Goal: Task Accomplishment & Management: Complete application form

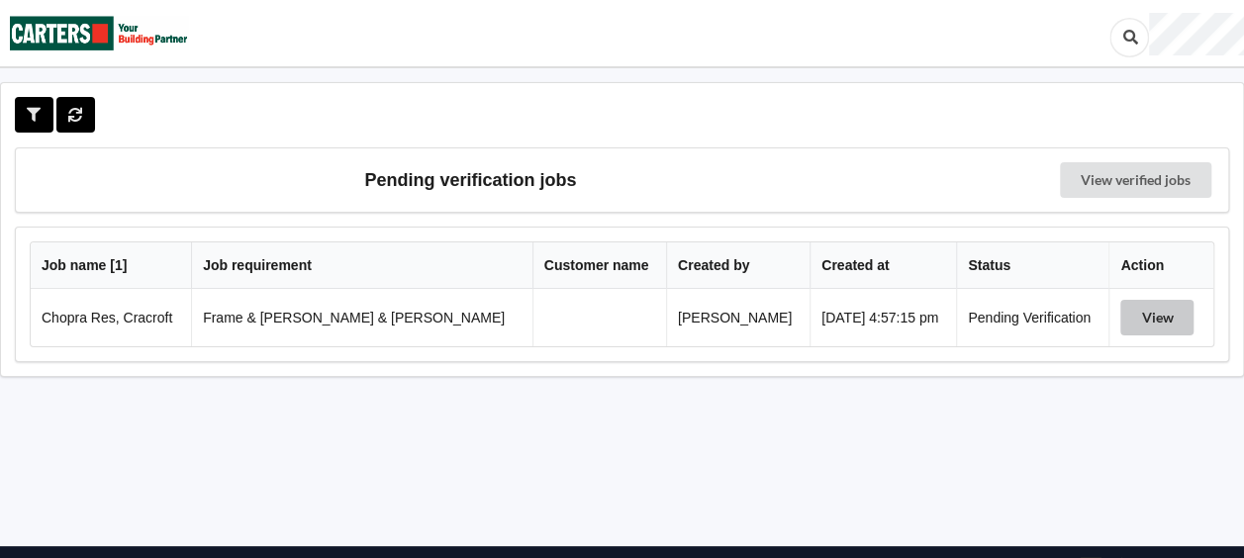
click at [1154, 312] on button "View" at bounding box center [1157, 318] width 73 height 36
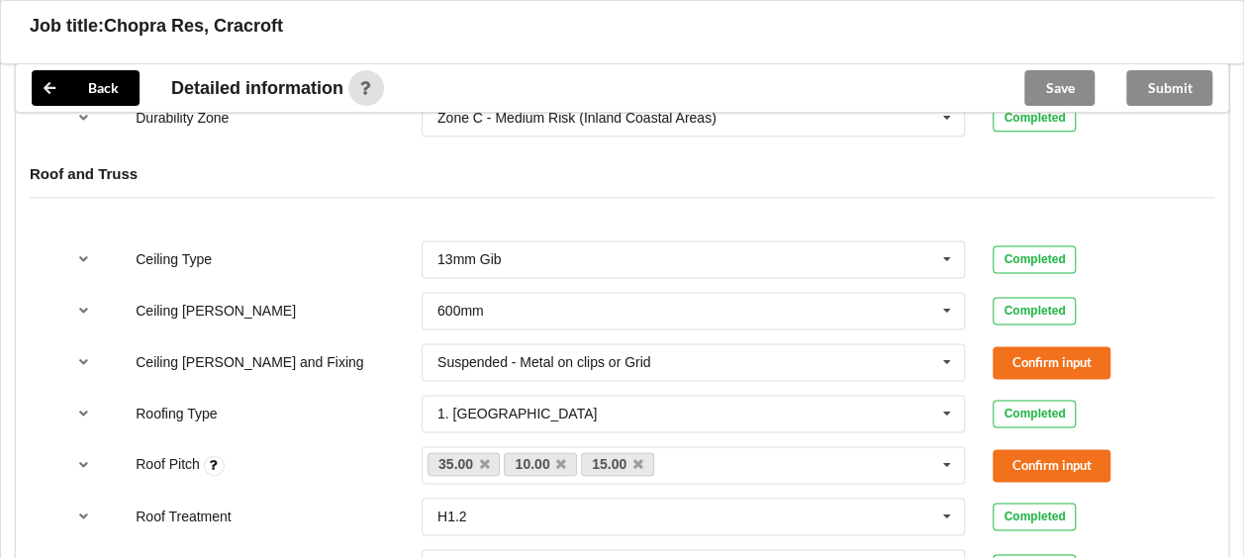
scroll to position [1162, 0]
click at [1031, 345] on button "Confirm input" at bounding box center [1052, 361] width 118 height 33
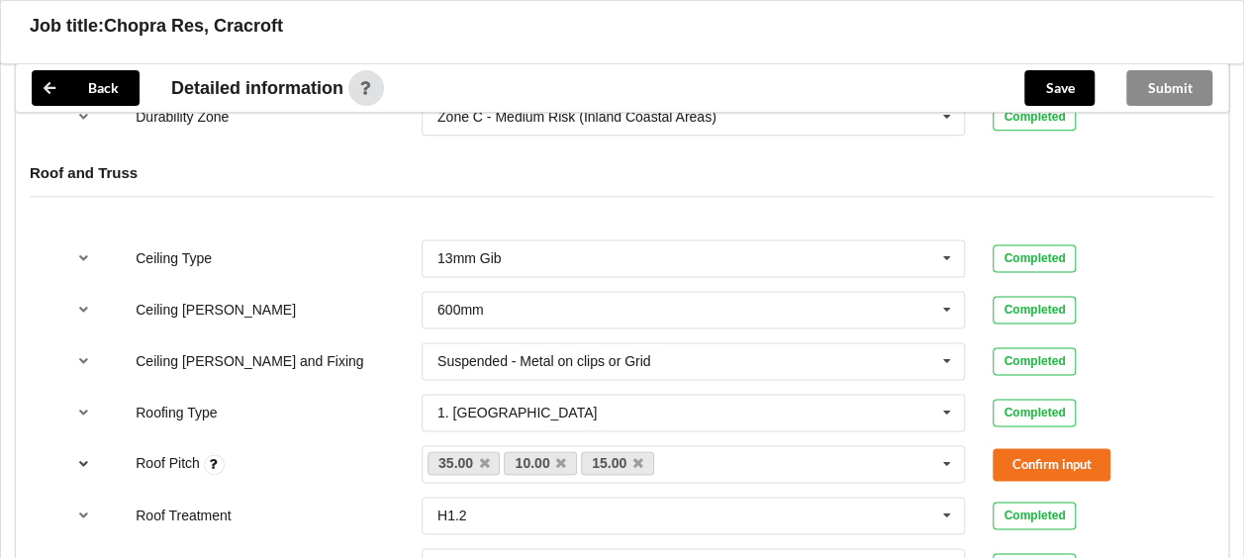
click at [85, 446] on button "reference-toggle" at bounding box center [83, 464] width 39 height 36
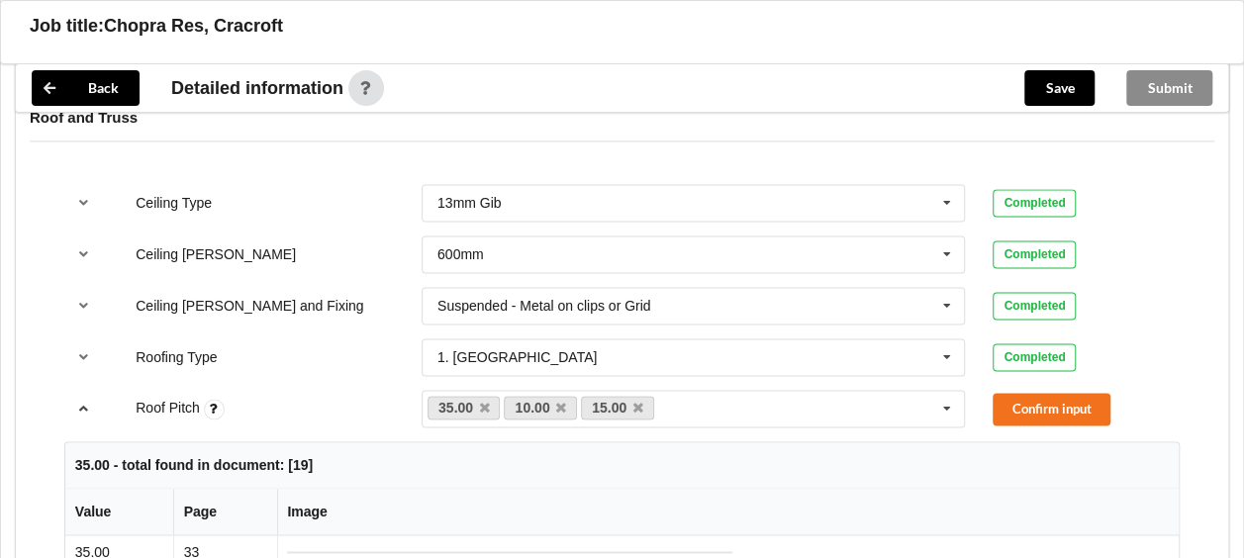
scroll to position [1223, 0]
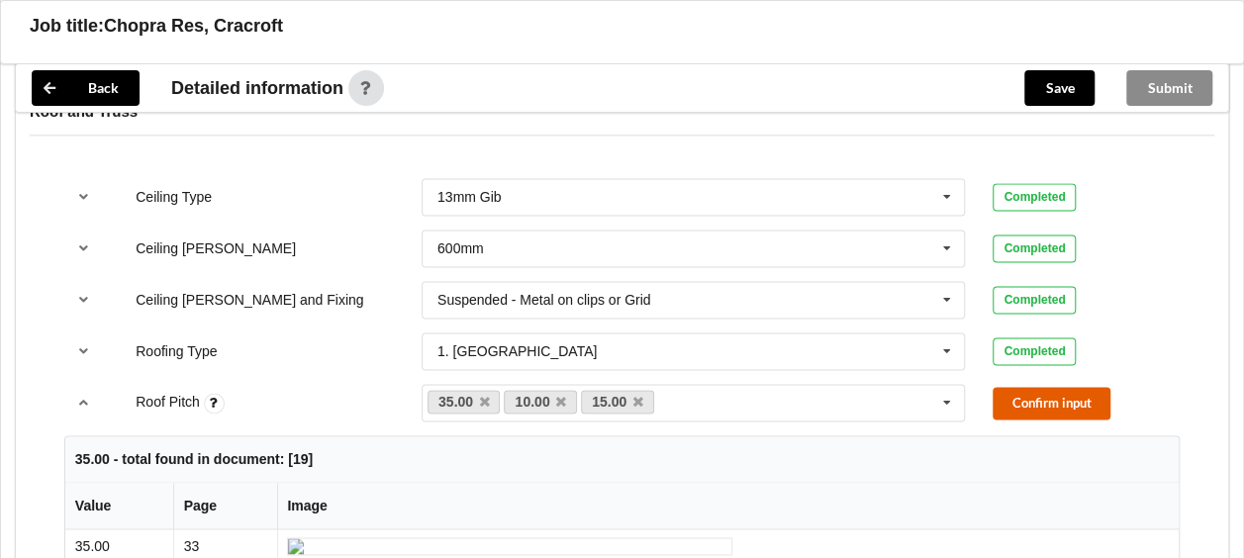
click at [1018, 387] on button "Confirm input" at bounding box center [1052, 403] width 118 height 33
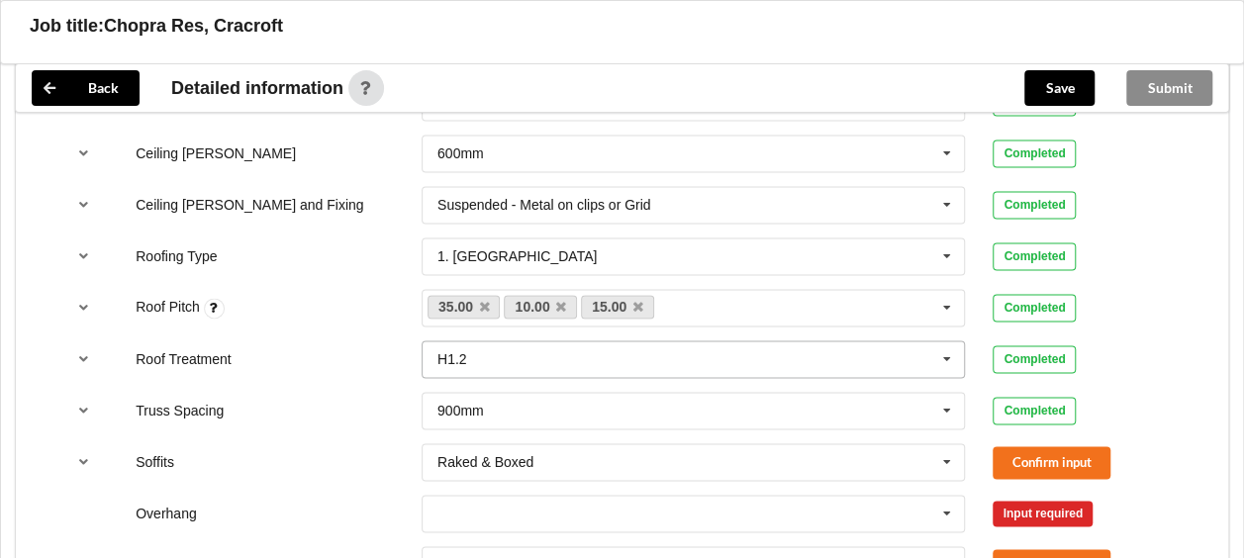
scroll to position [1319, 0]
click at [1057, 445] on button "Confirm input" at bounding box center [1052, 461] width 118 height 33
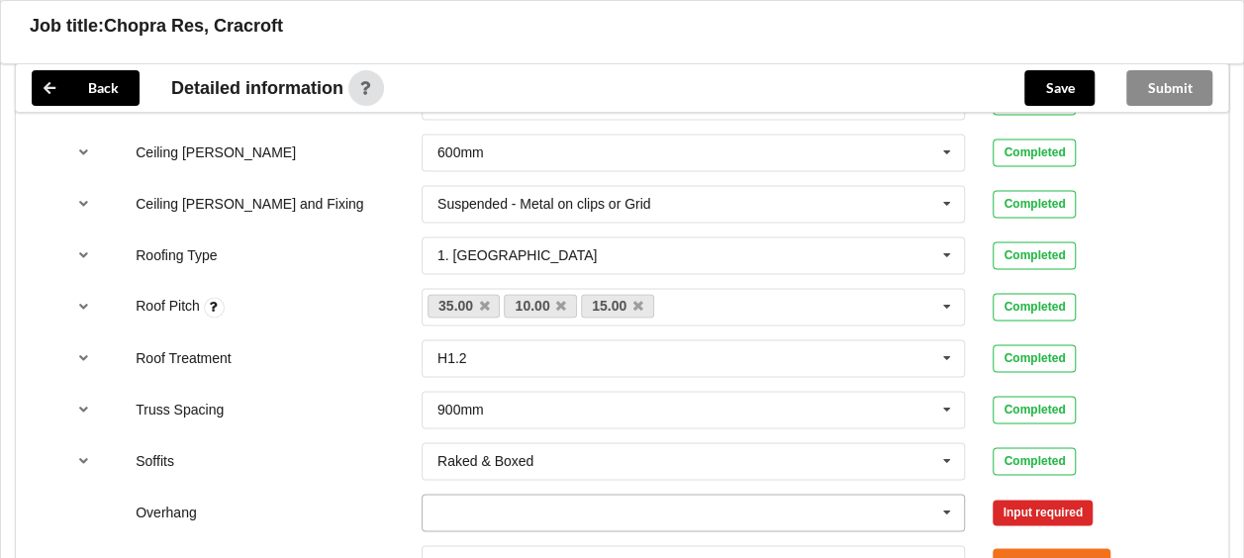
click at [810, 495] on input "text" at bounding box center [695, 513] width 542 height 36
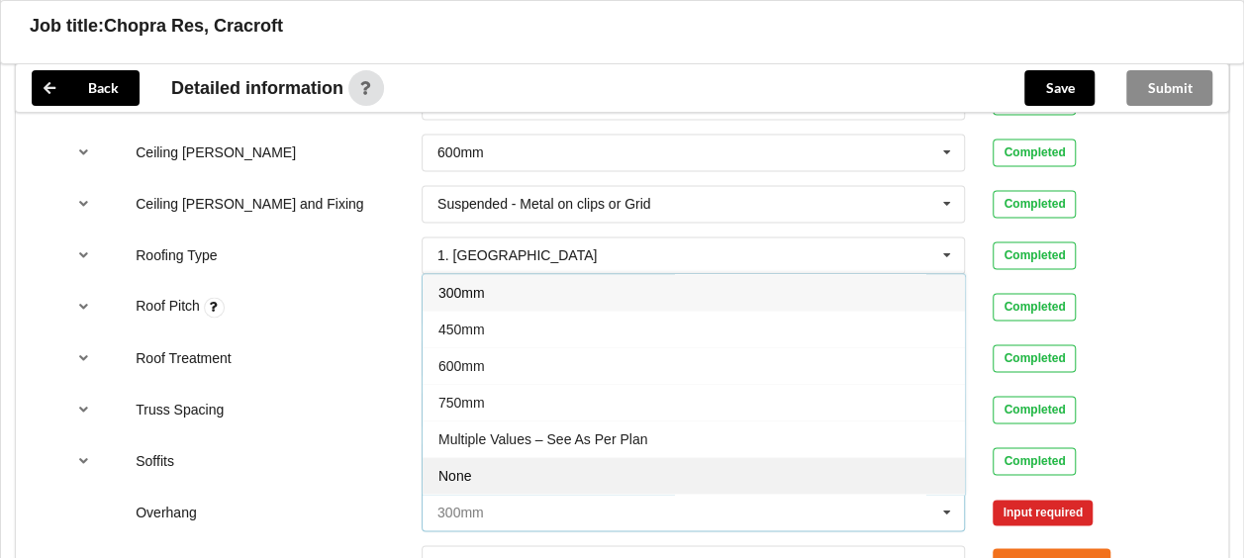
scroll to position [32, 0]
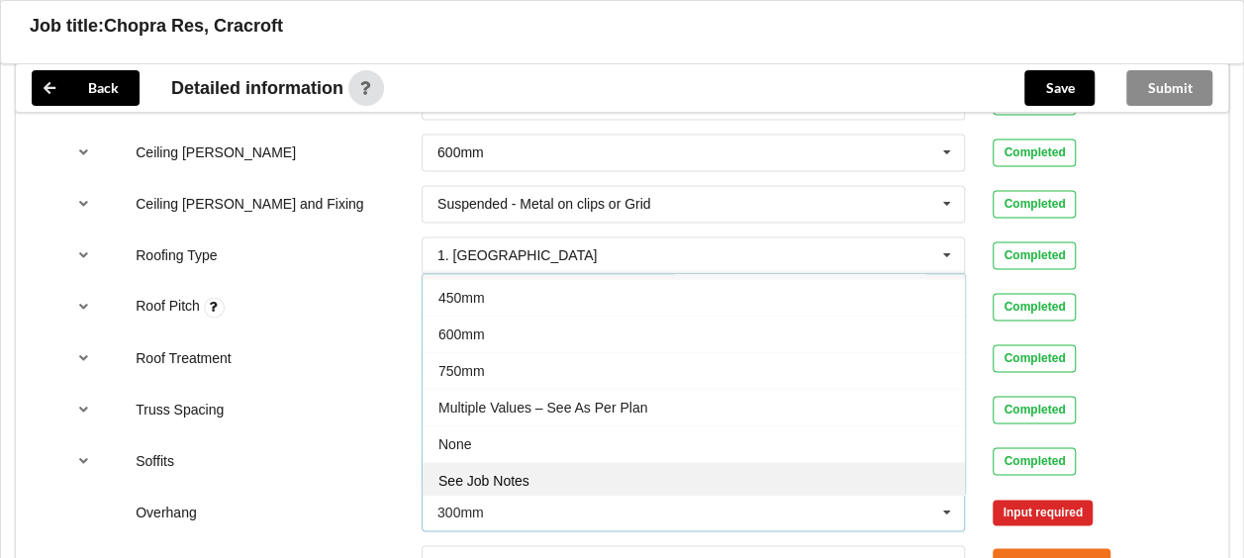
click at [612, 462] on div "See Job Notes" at bounding box center [694, 480] width 542 height 37
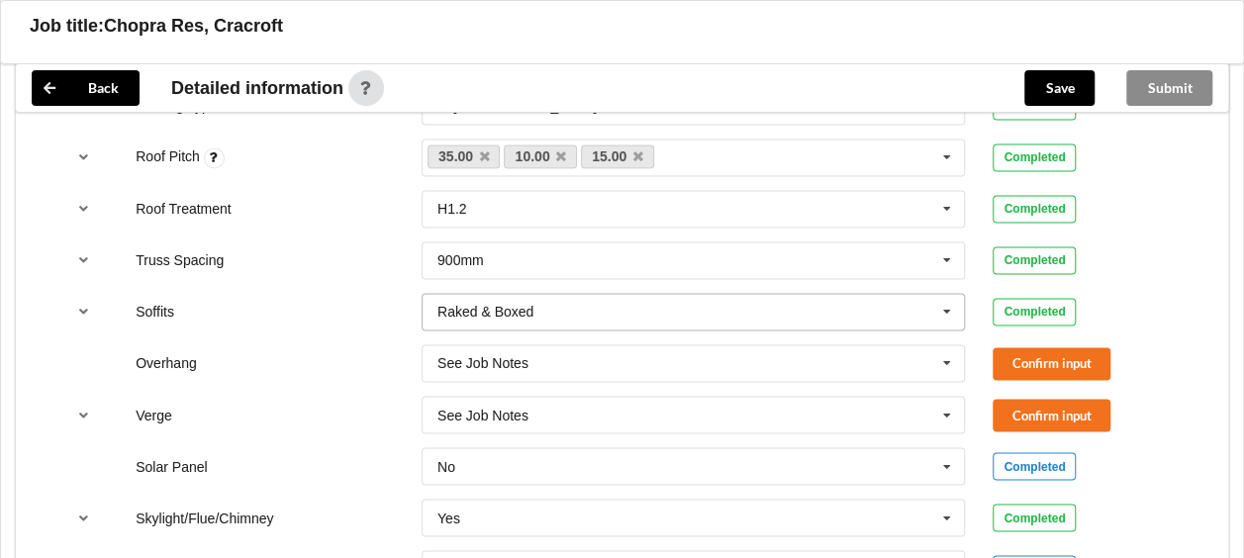
scroll to position [1471, 0]
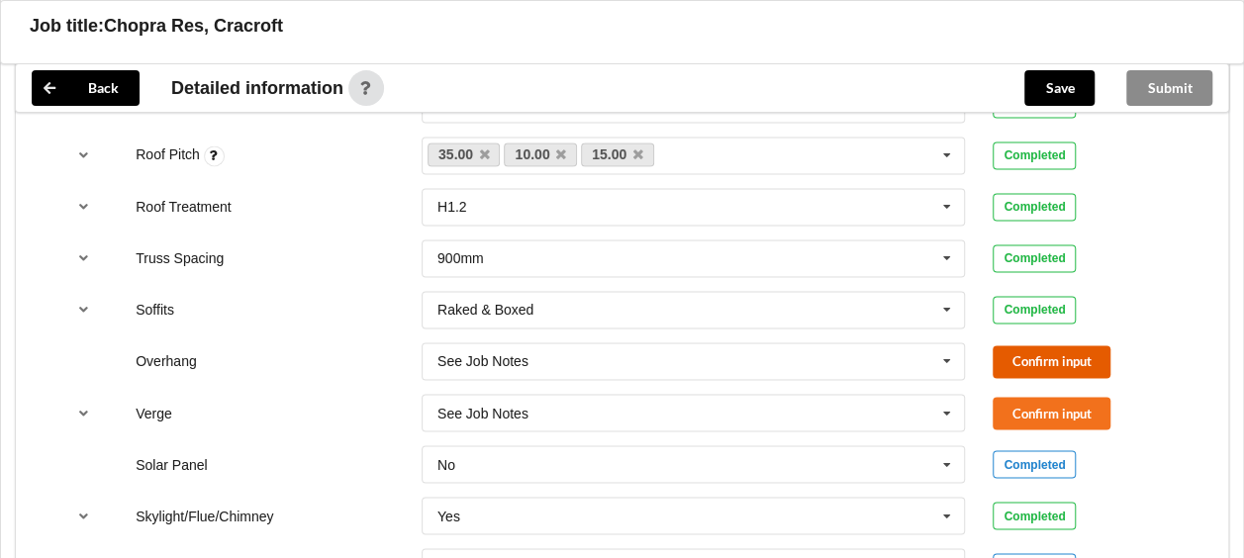
click at [1041, 346] on button "Confirm input" at bounding box center [1052, 361] width 118 height 33
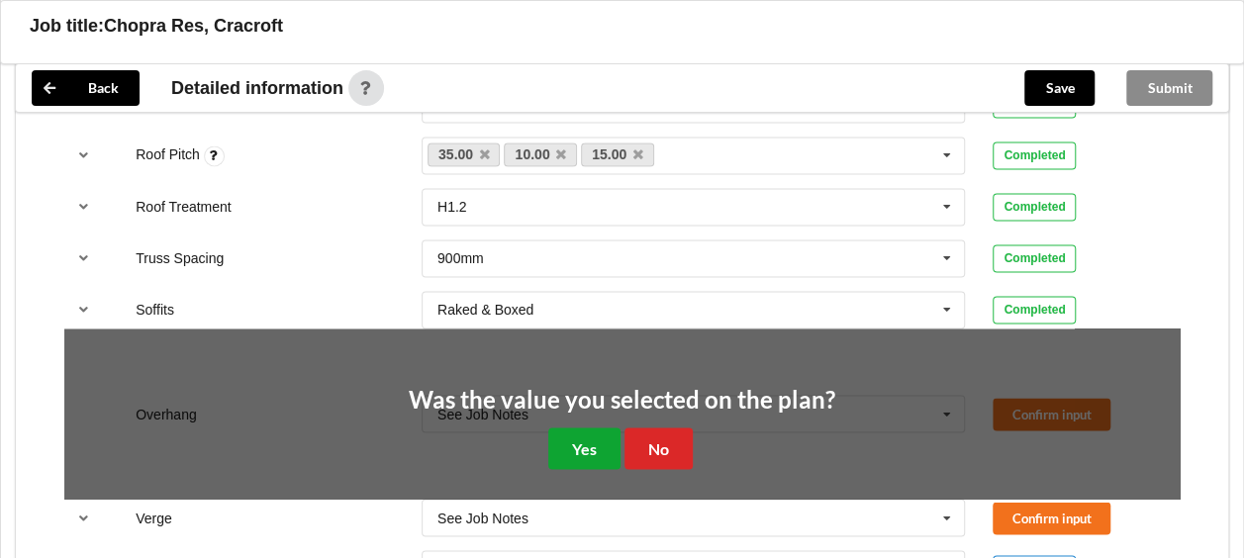
click at [572, 432] on button "Yes" at bounding box center [584, 448] width 72 height 41
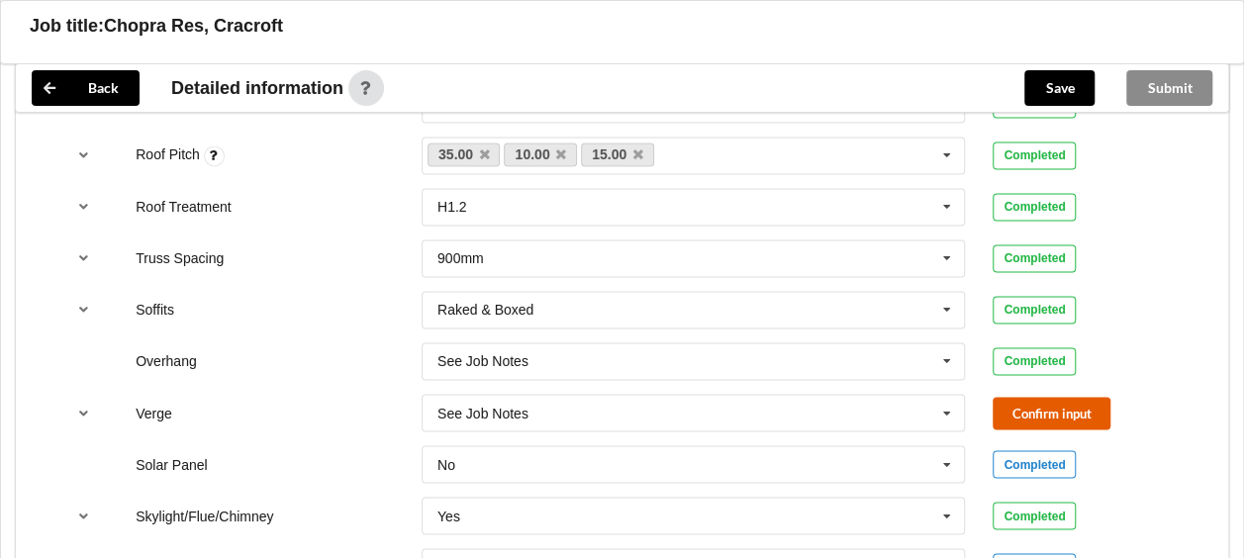
click at [999, 397] on button "Confirm input" at bounding box center [1052, 413] width 118 height 33
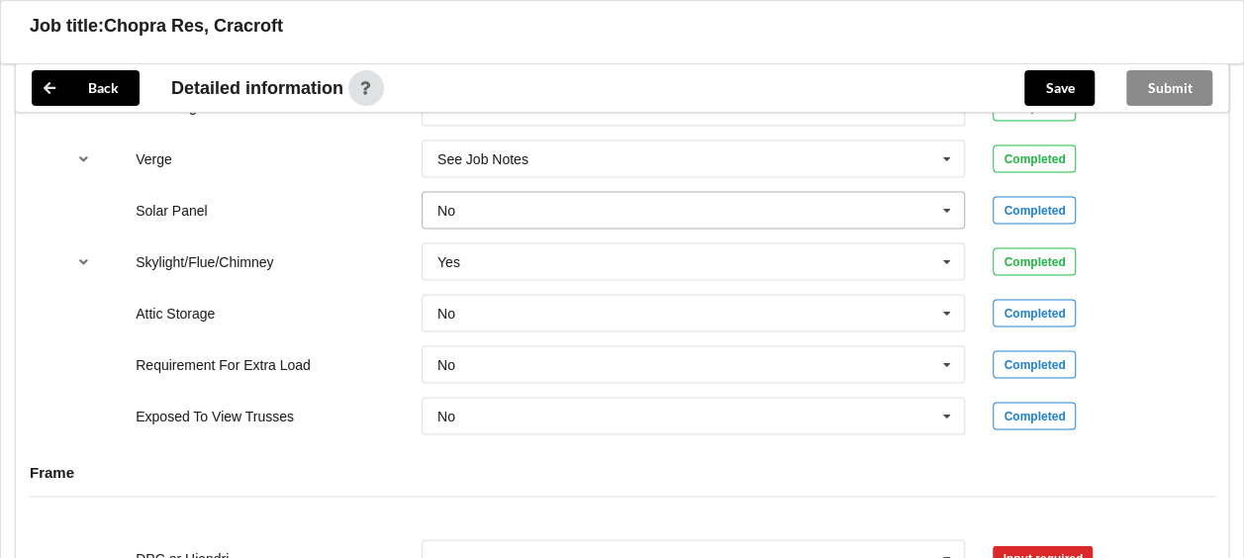
scroll to position [1721, 0]
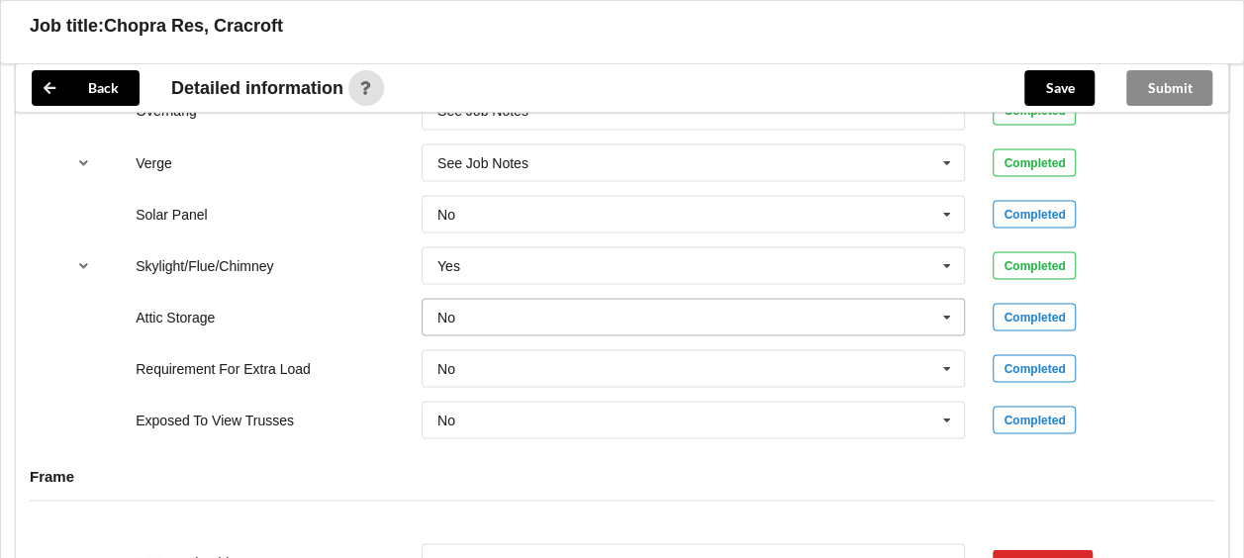
click at [946, 299] on icon at bounding box center [947, 317] width 30 height 37
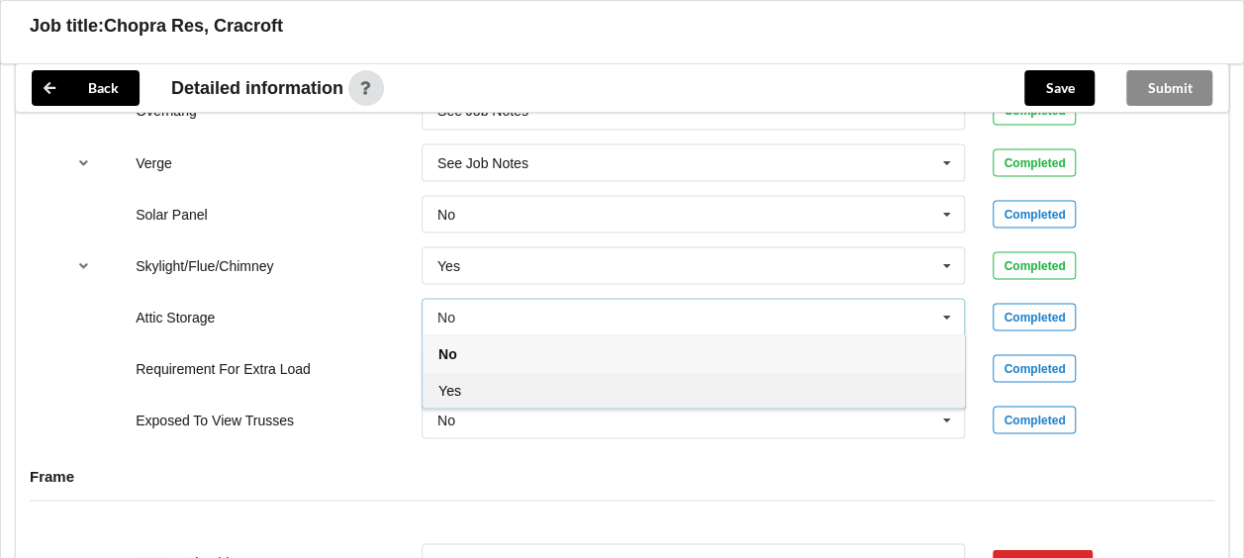
click at [762, 371] on div "Yes" at bounding box center [694, 389] width 542 height 37
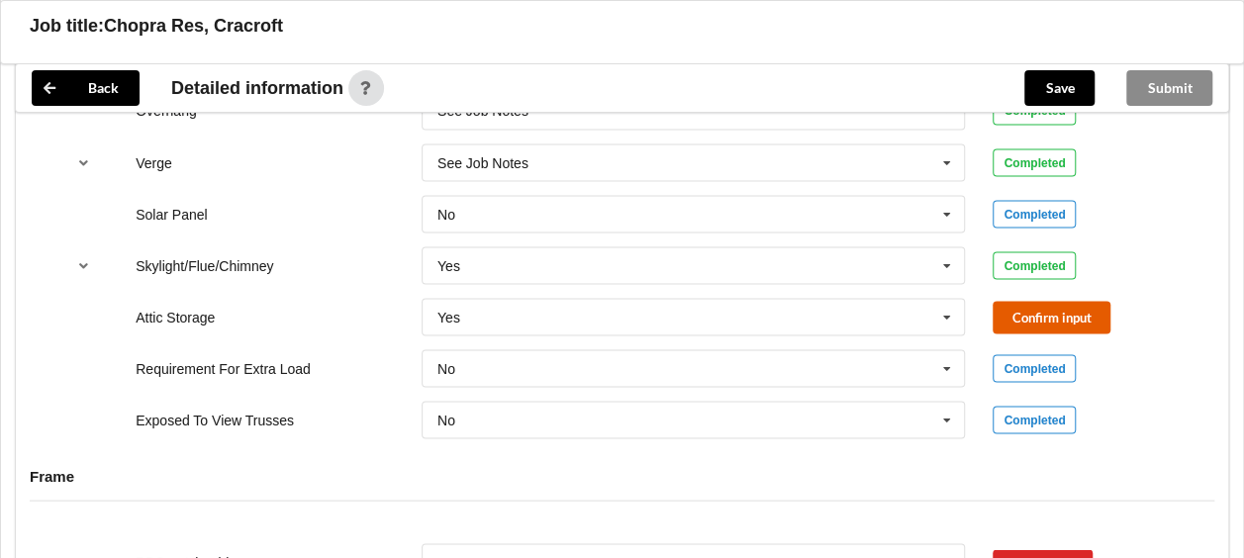
click at [1032, 301] on button "Confirm input" at bounding box center [1052, 317] width 118 height 33
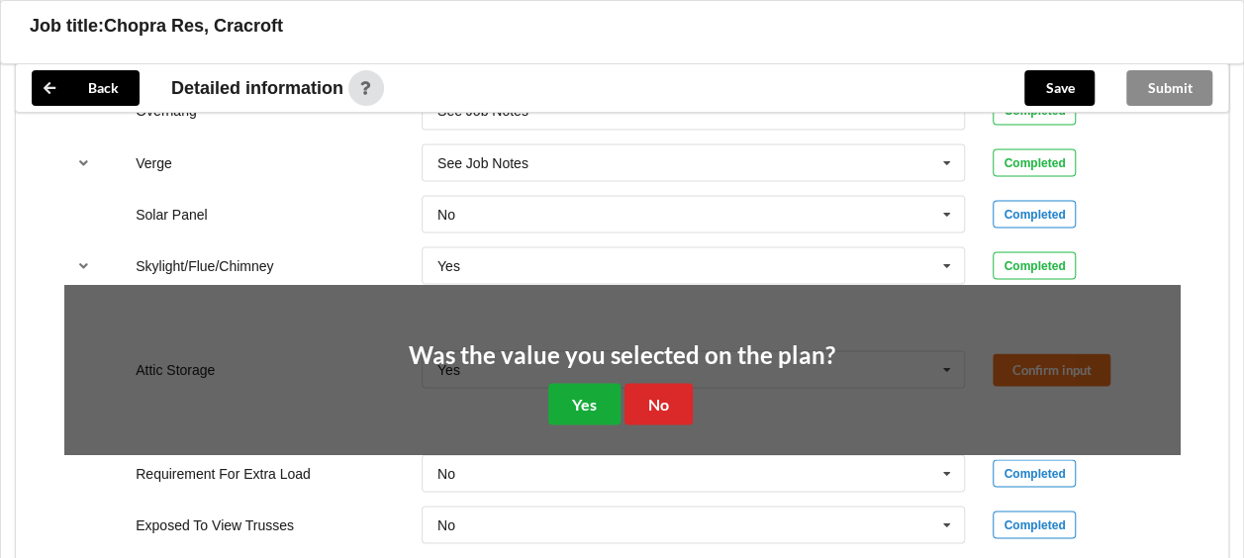
drag, startPoint x: 1032, startPoint y: 277, endPoint x: 596, endPoint y: 394, distance: 451.9
click at [596, 394] on div "Was the value you selected on the plan? Yes No" at bounding box center [622, 383] width 1116 height 198
click at [597, 383] on button "Yes" at bounding box center [584, 403] width 72 height 41
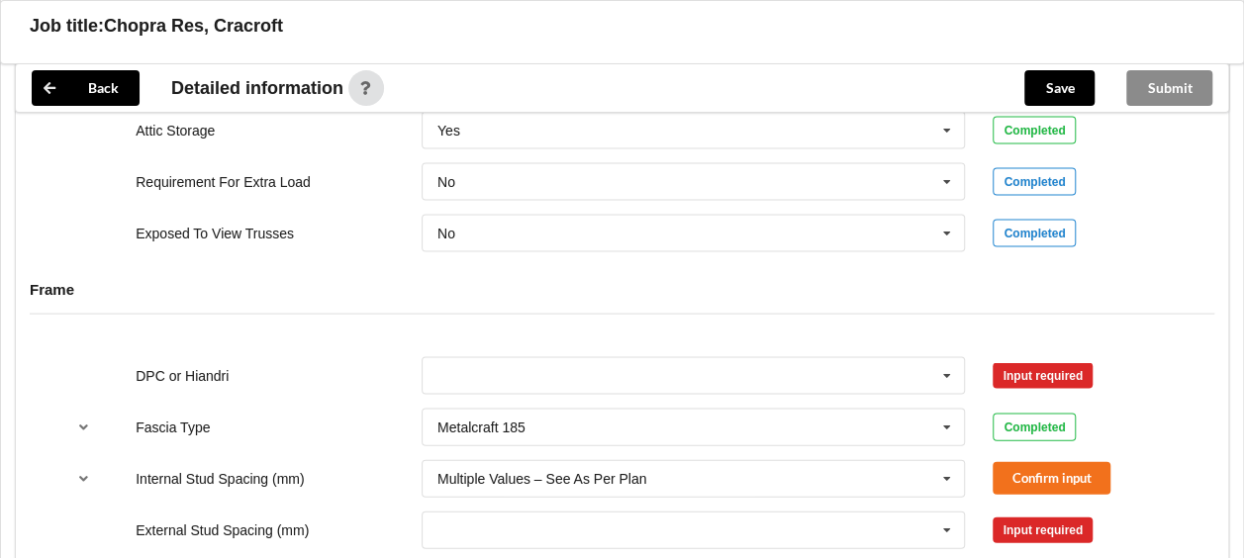
scroll to position [1924, 0]
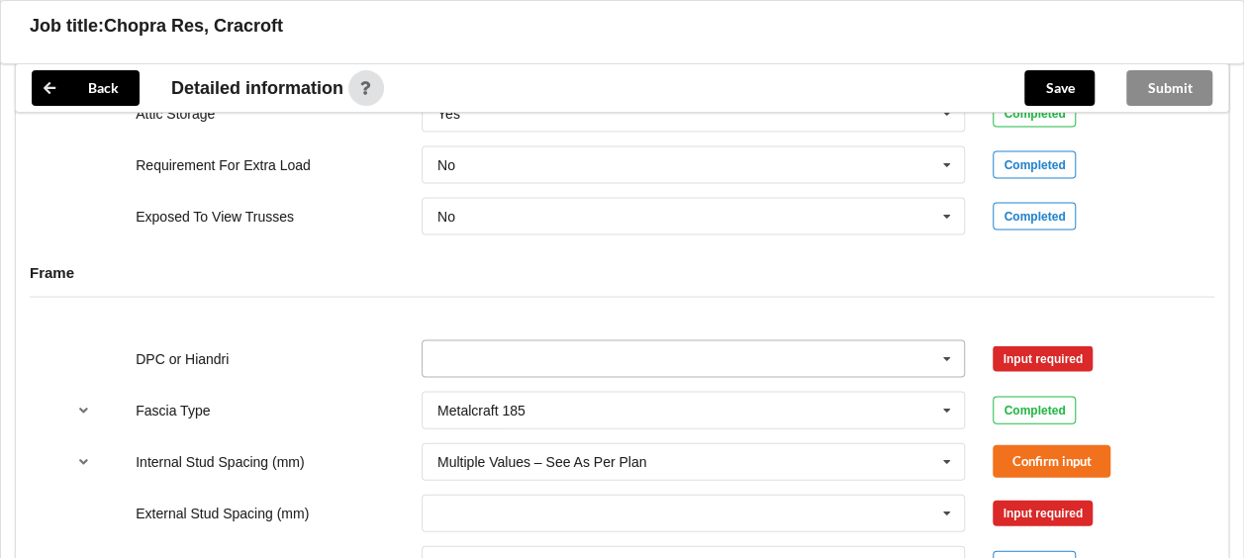
click at [956, 342] on icon at bounding box center [947, 360] width 30 height 37
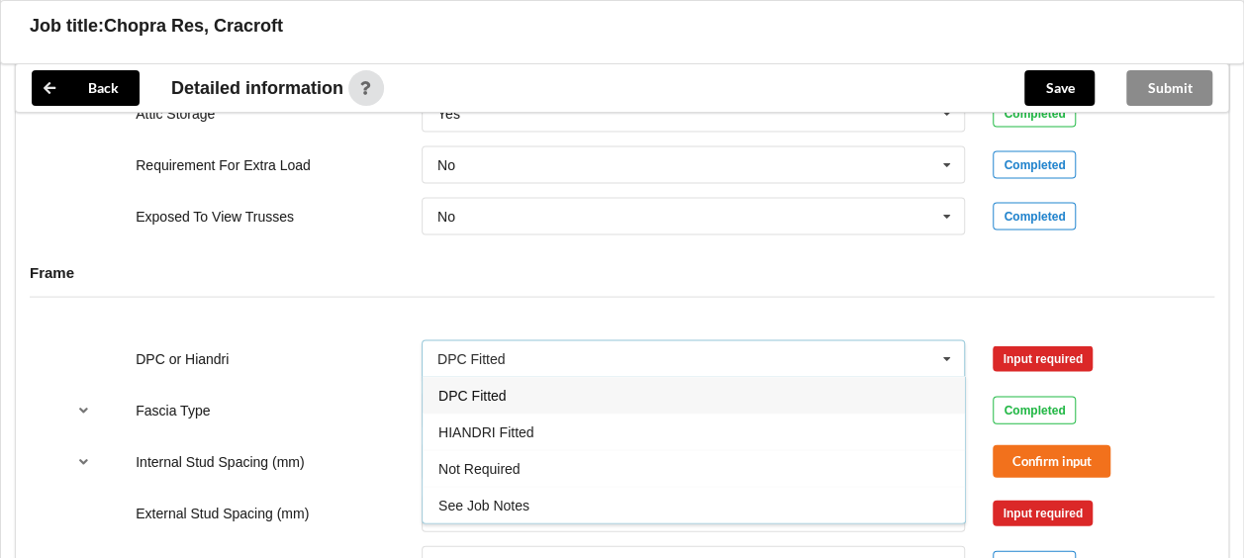
click at [697, 377] on div "DPC Fitted" at bounding box center [694, 395] width 542 height 37
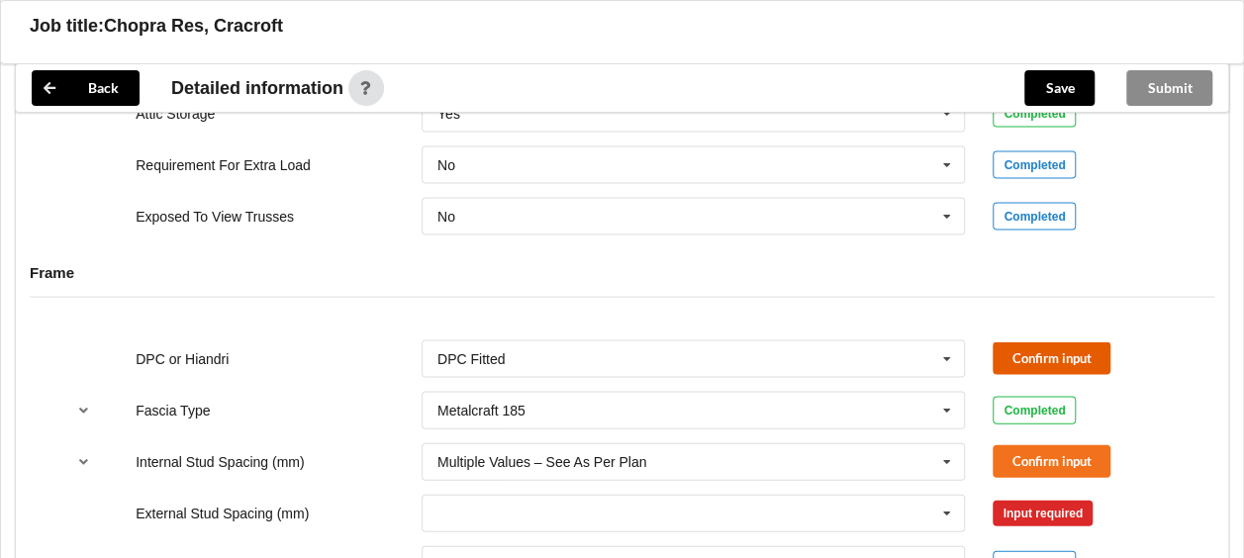
click at [1031, 347] on button "Confirm input" at bounding box center [1052, 358] width 118 height 33
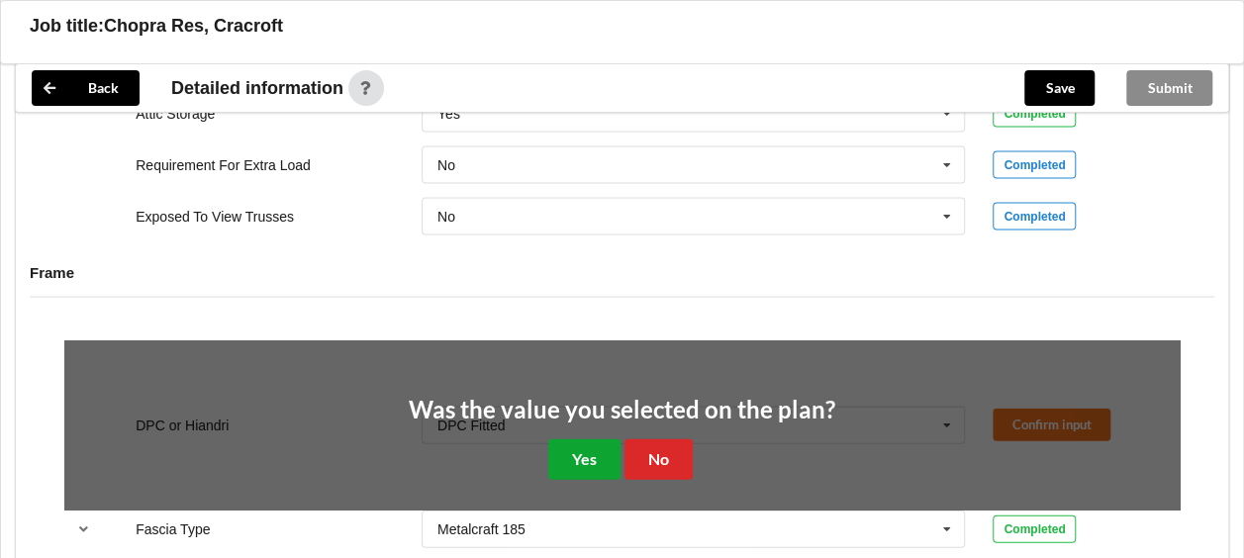
click at [591, 439] on button "Yes" at bounding box center [584, 459] width 72 height 41
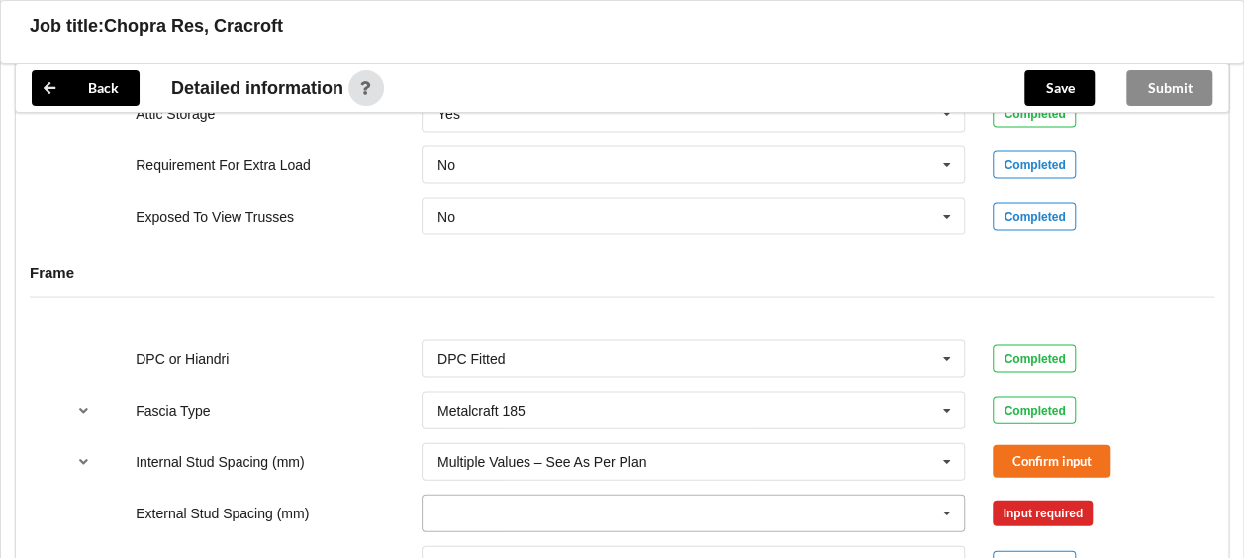
click at [955, 496] on icon at bounding box center [947, 514] width 30 height 37
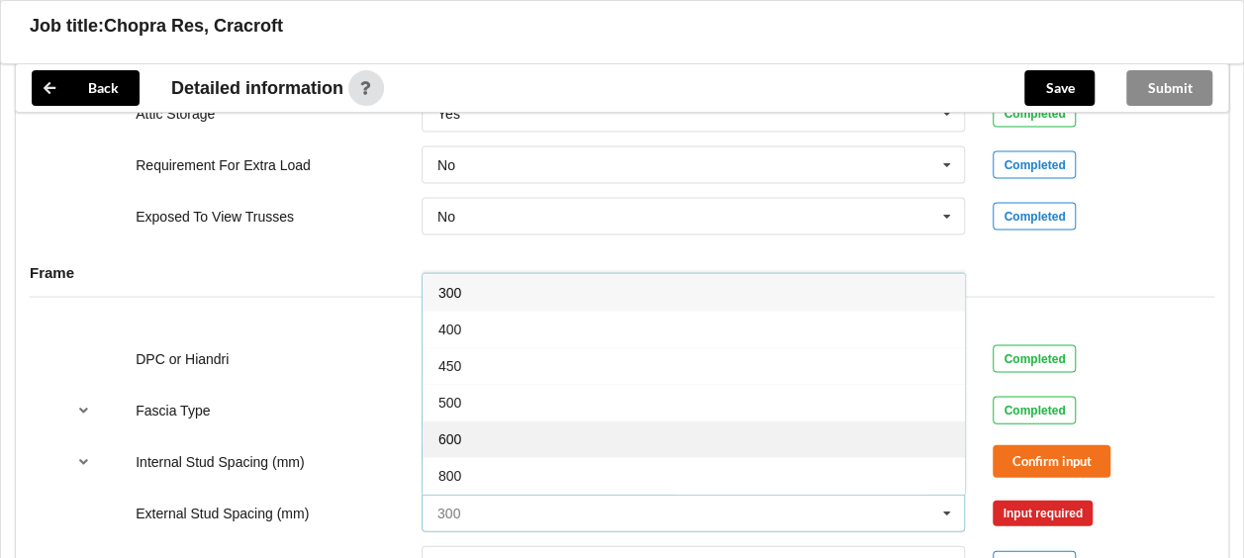
scroll to position [105, 0]
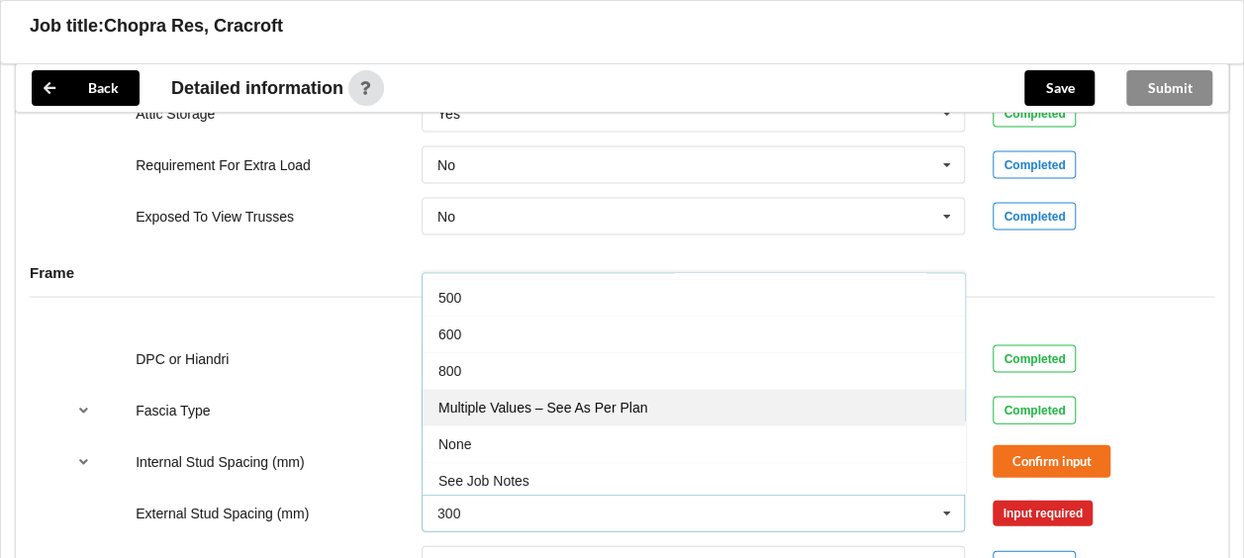
click at [638, 400] on span "Multiple Values – See As Per Plan" at bounding box center [543, 408] width 209 height 16
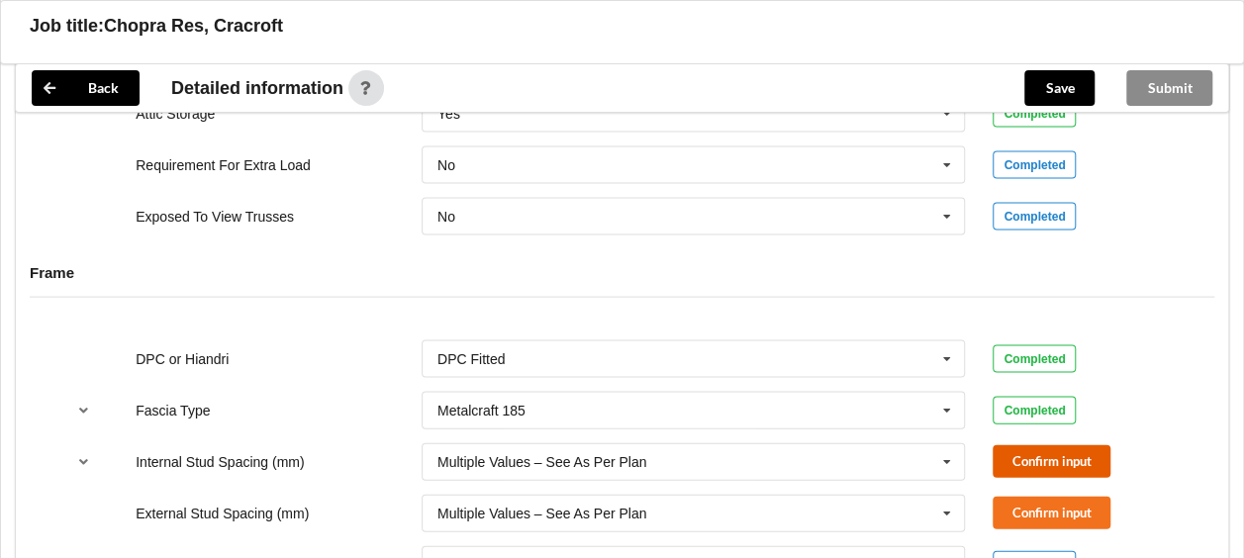
click at [1044, 445] on button "Confirm input" at bounding box center [1052, 461] width 118 height 33
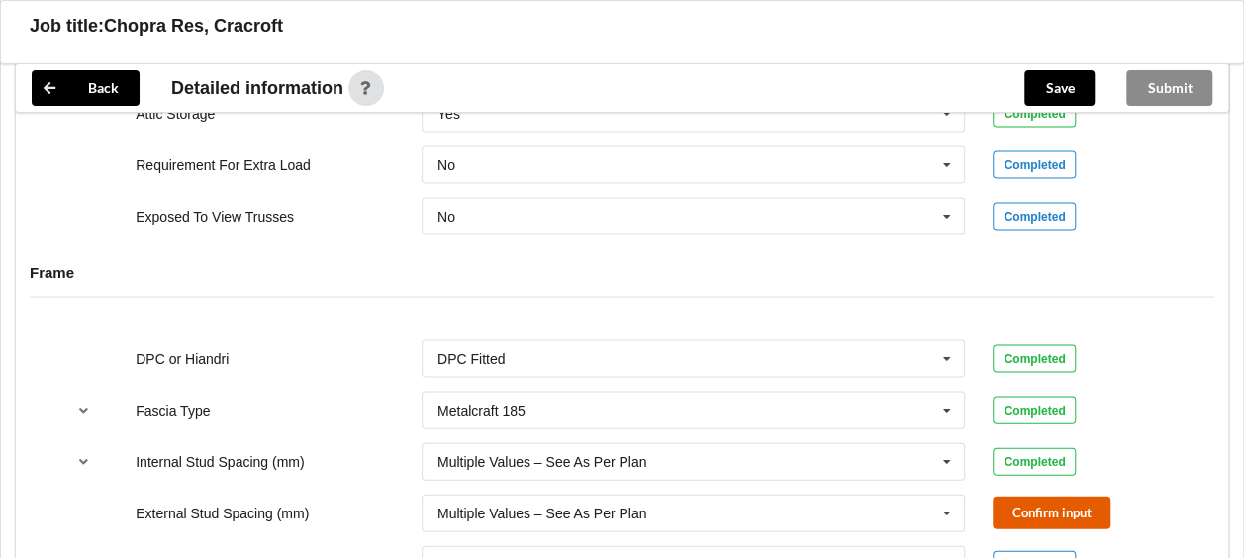
click at [1045, 497] on button "Confirm input" at bounding box center [1052, 513] width 118 height 33
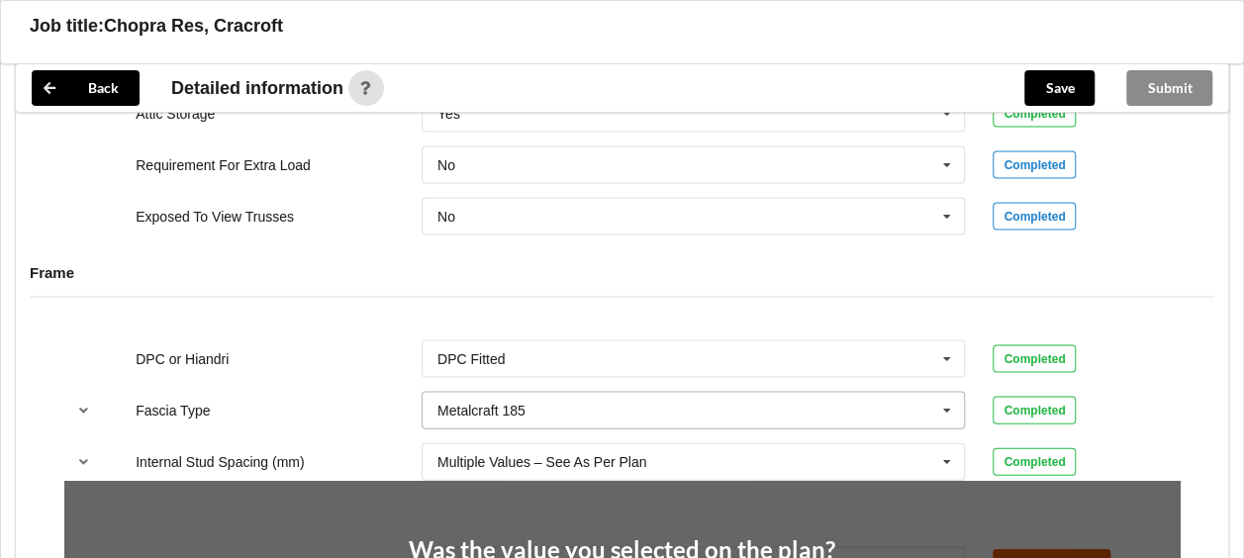
scroll to position [2073, 0]
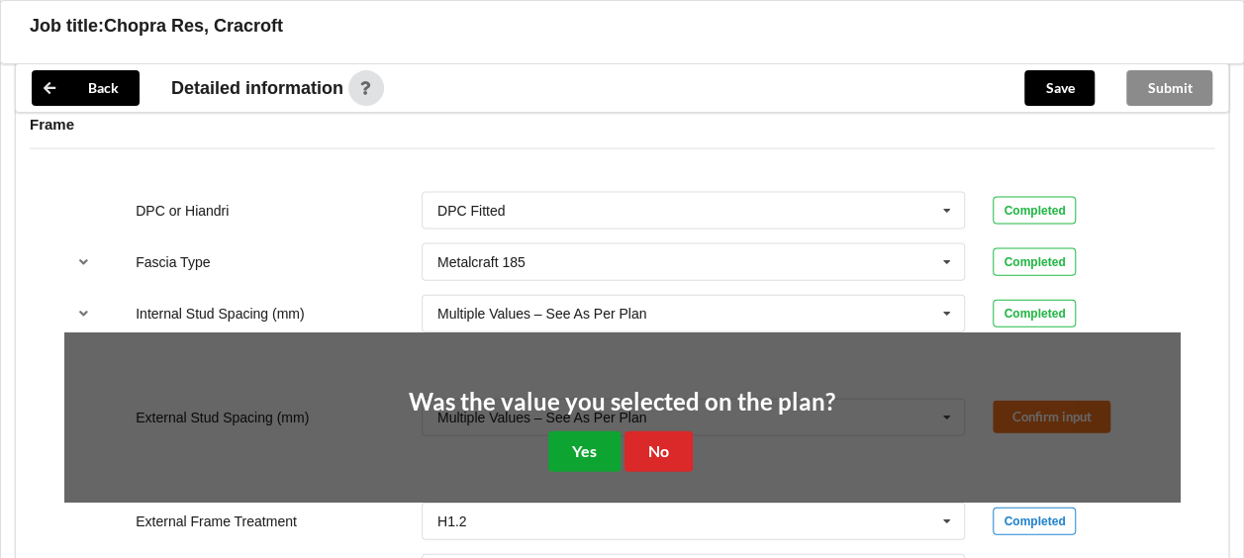
click at [574, 432] on button "Yes" at bounding box center [584, 452] width 72 height 41
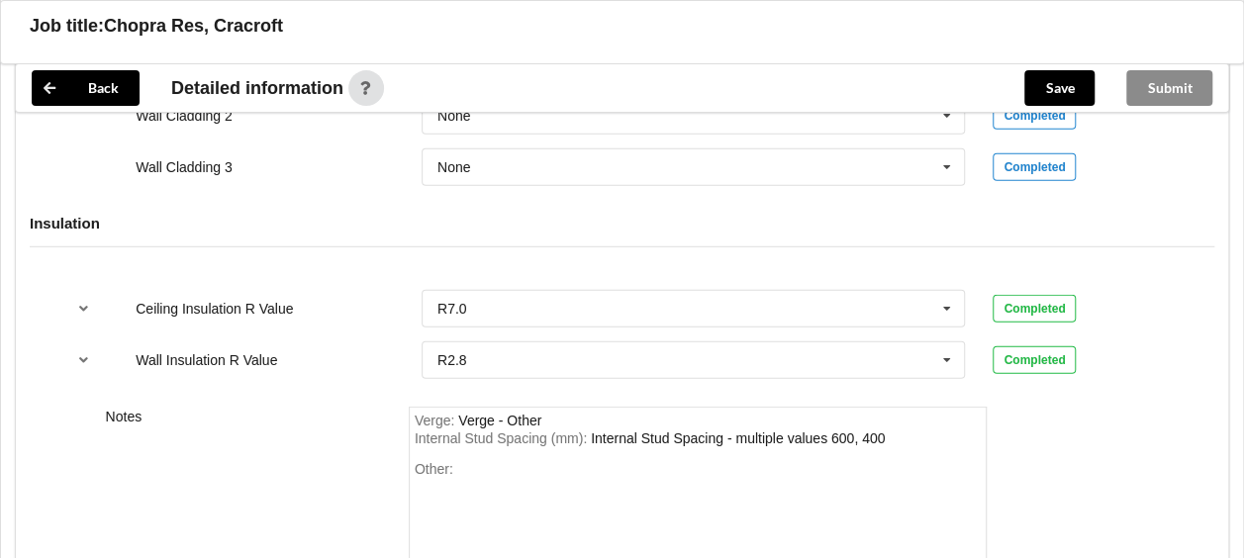
scroll to position [2671, 0]
click at [522, 460] on div "Other:" at bounding box center [698, 529] width 567 height 139
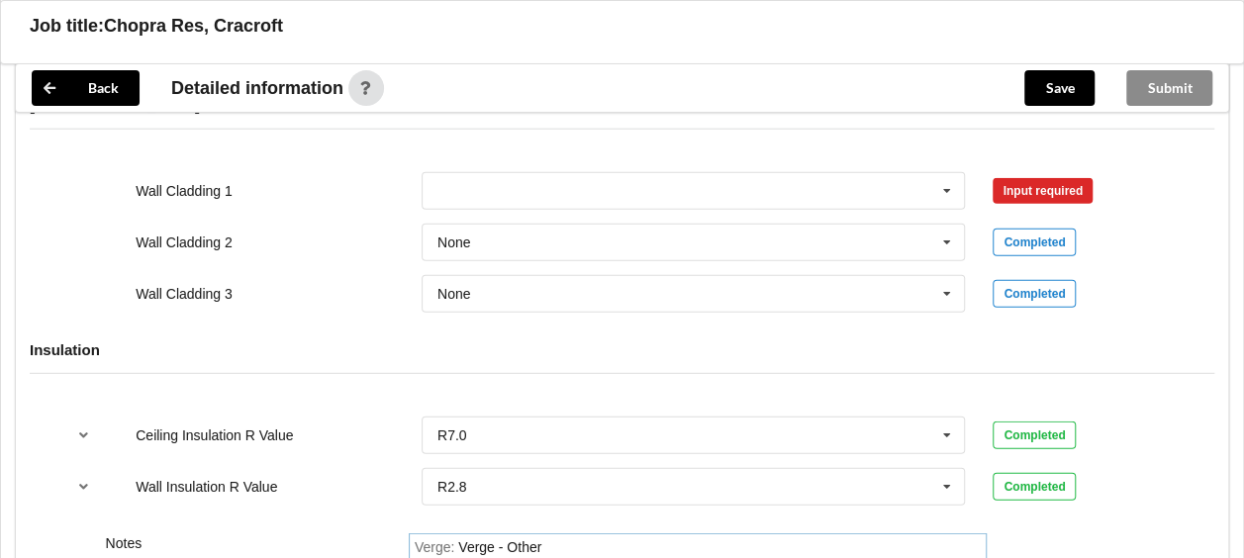
scroll to position [2542, 0]
click at [673, 174] on input "text" at bounding box center [695, 192] width 542 height 36
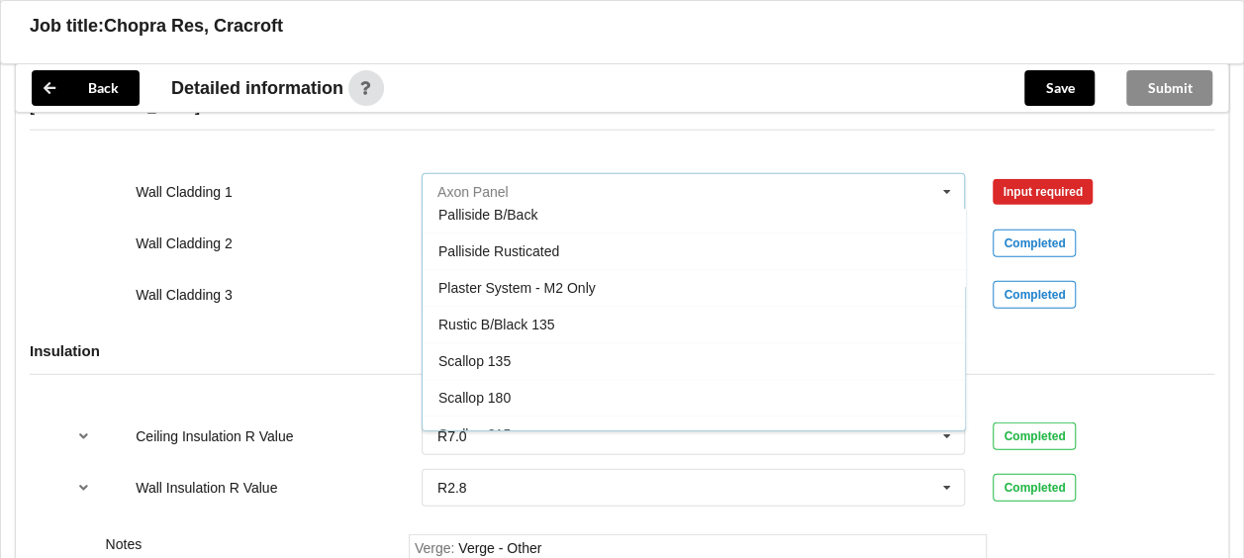
scroll to position [906, 0]
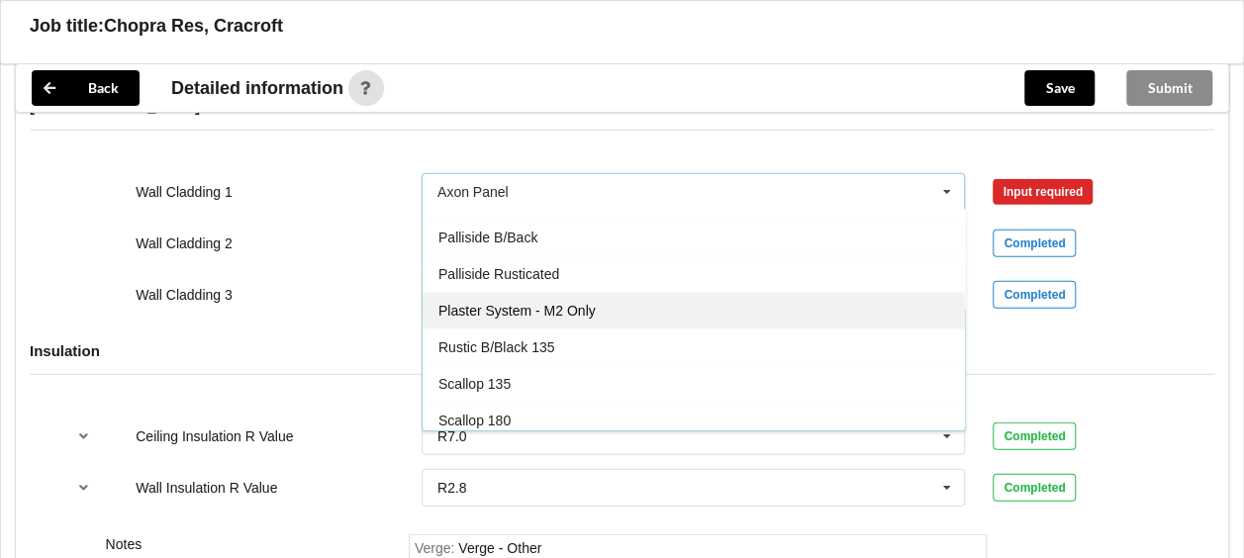
click at [564, 304] on span "Plaster System - M2 Only" at bounding box center [517, 312] width 157 height 16
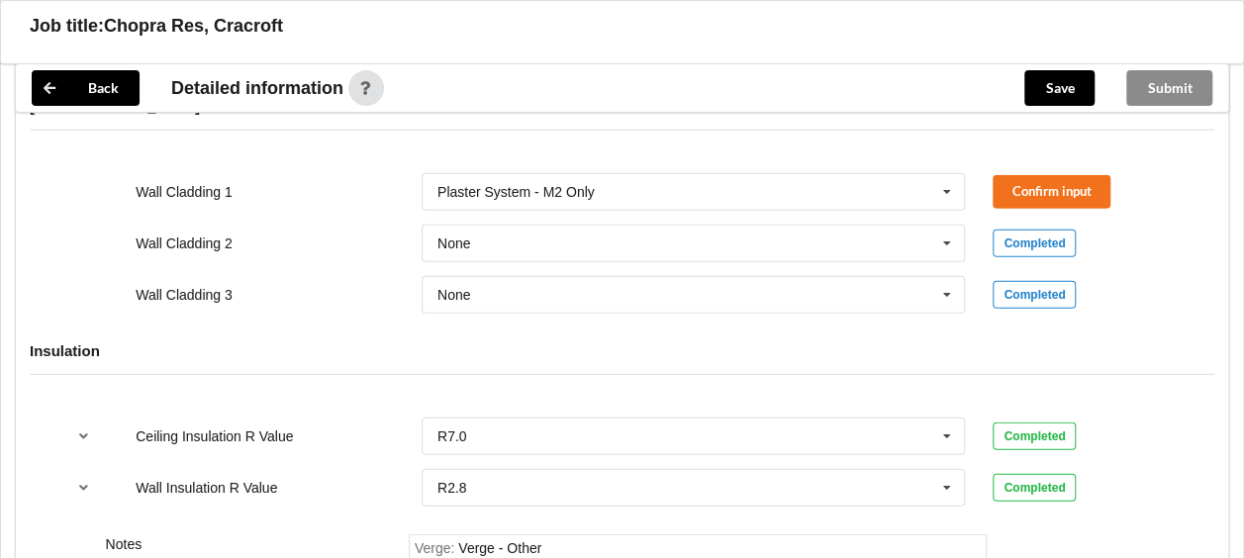
click at [567, 262] on div "None Axon Panel B/Back 135 B/Back 135 Rebated B/Back 142 B/Back 180 B/Back 187 …" at bounding box center [694, 294] width 572 height 65
click at [567, 231] on input "text" at bounding box center [695, 244] width 542 height 36
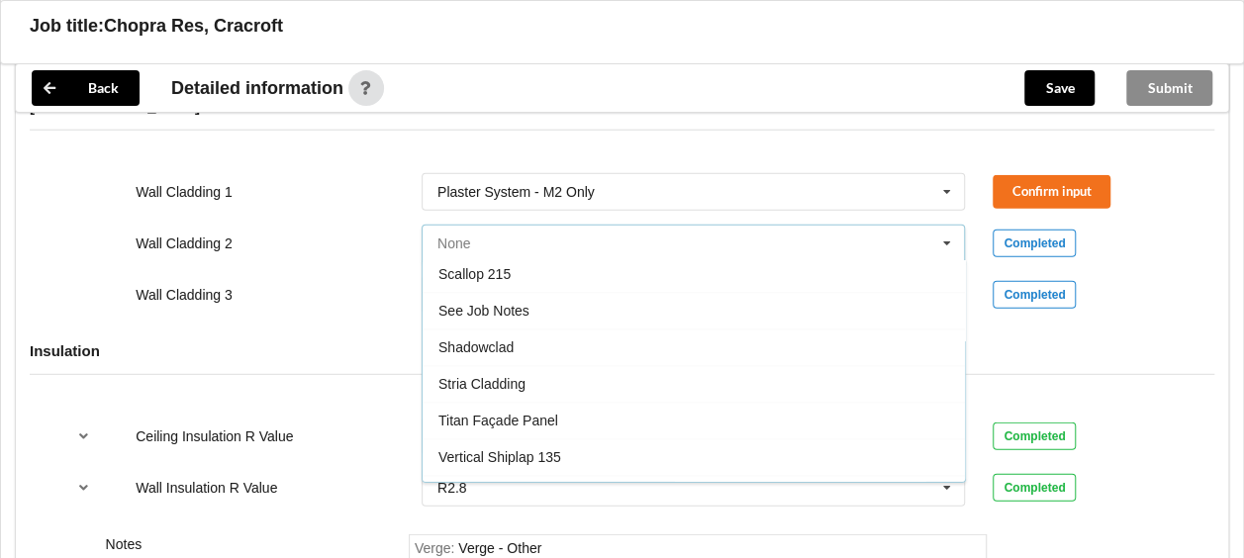
scroll to position [1181, 0]
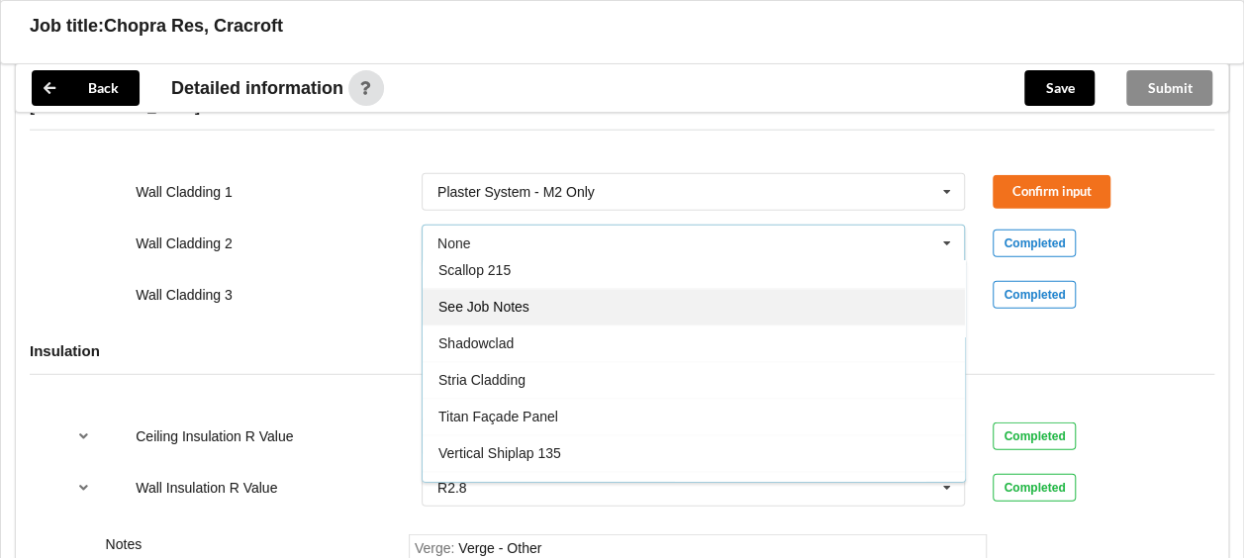
click at [558, 289] on div "See Job Notes" at bounding box center [694, 307] width 542 height 37
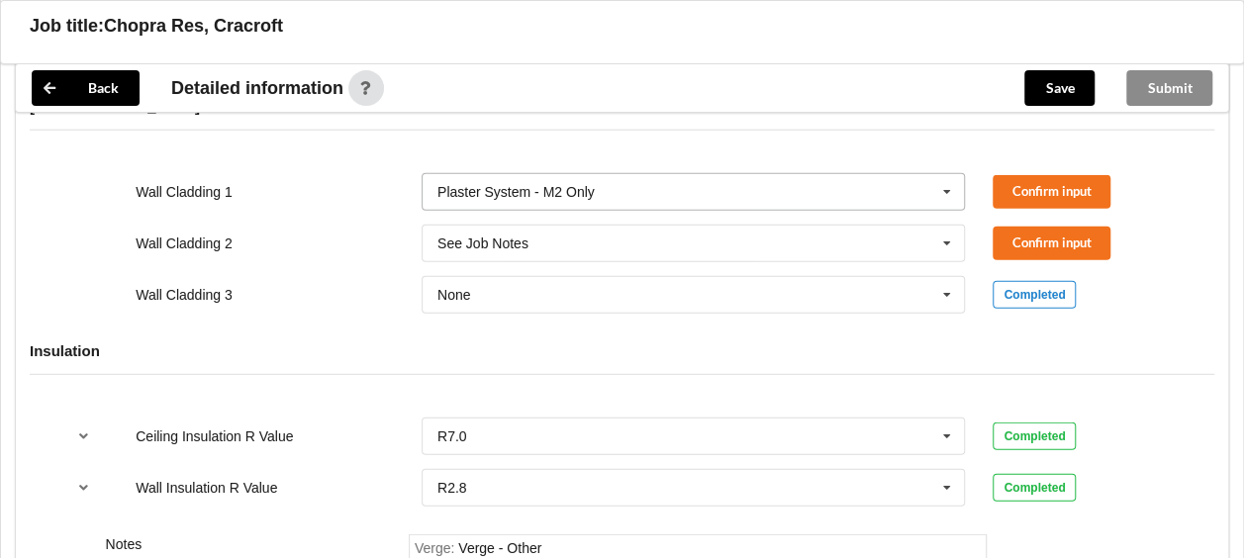
click at [633, 174] on input "text" at bounding box center [695, 192] width 542 height 36
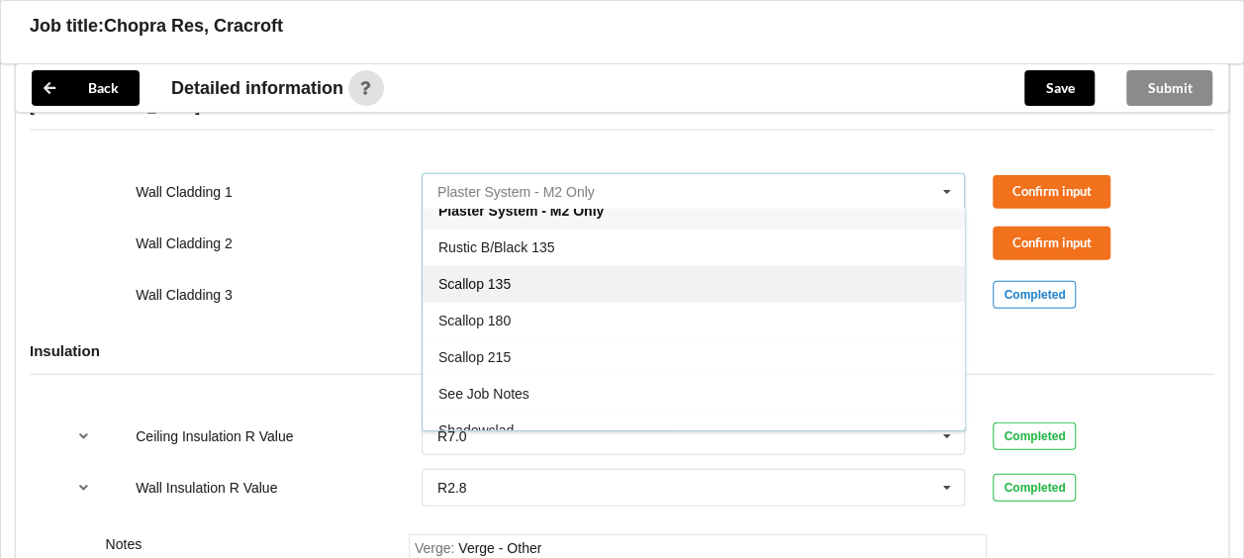
scroll to position [1009, 0]
click at [535, 373] on div "See Job Notes" at bounding box center [694, 391] width 542 height 37
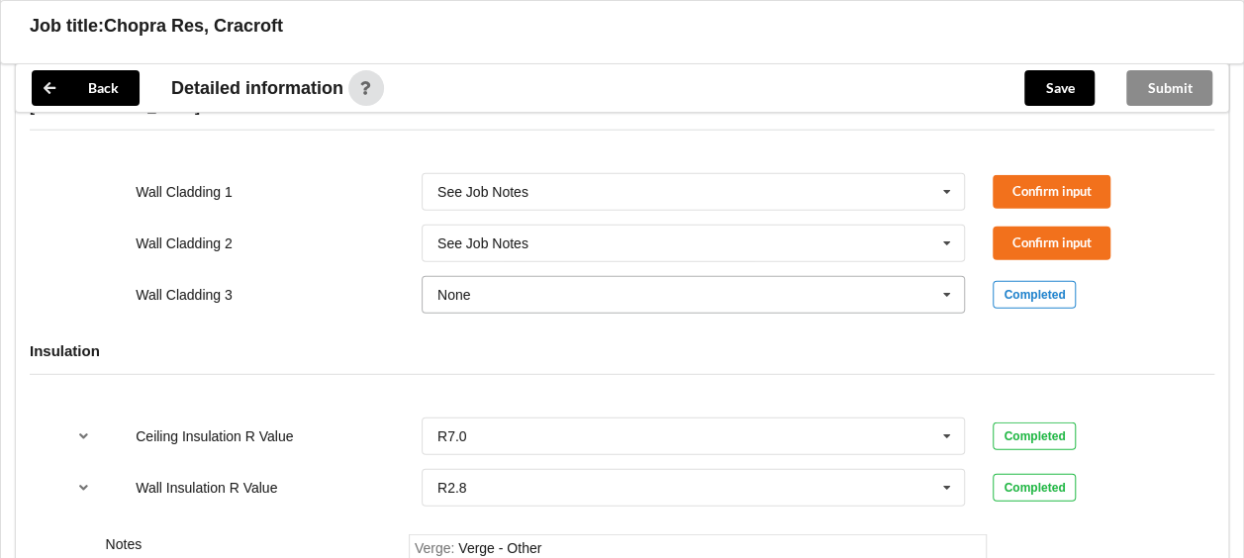
click at [572, 277] on input "text" at bounding box center [695, 295] width 542 height 36
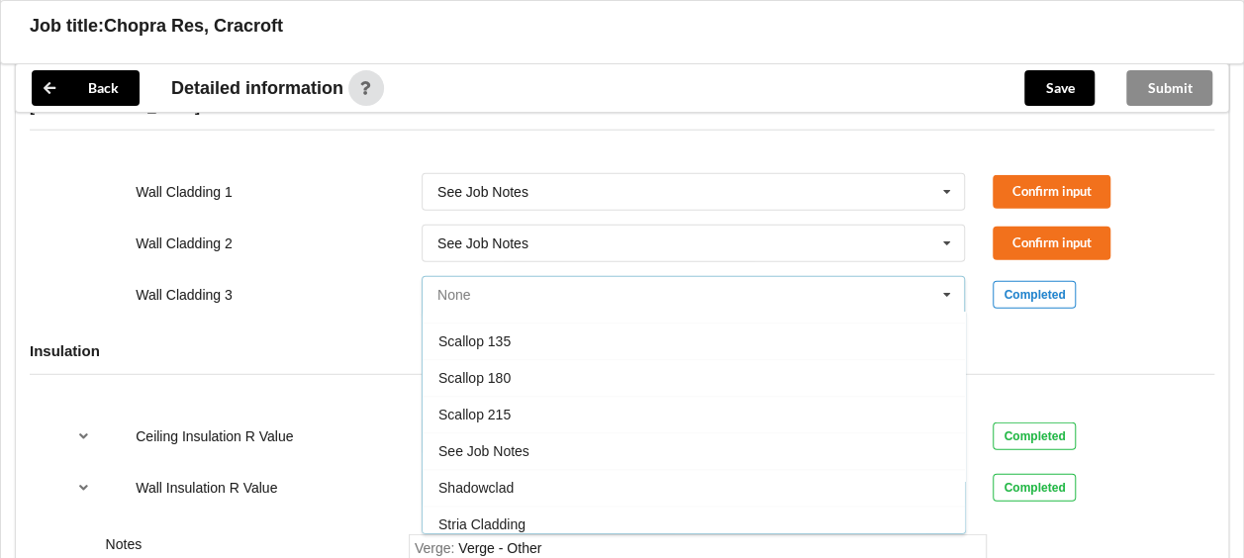
scroll to position [1090, 0]
click at [547, 432] on div "See Job Notes" at bounding box center [694, 450] width 542 height 37
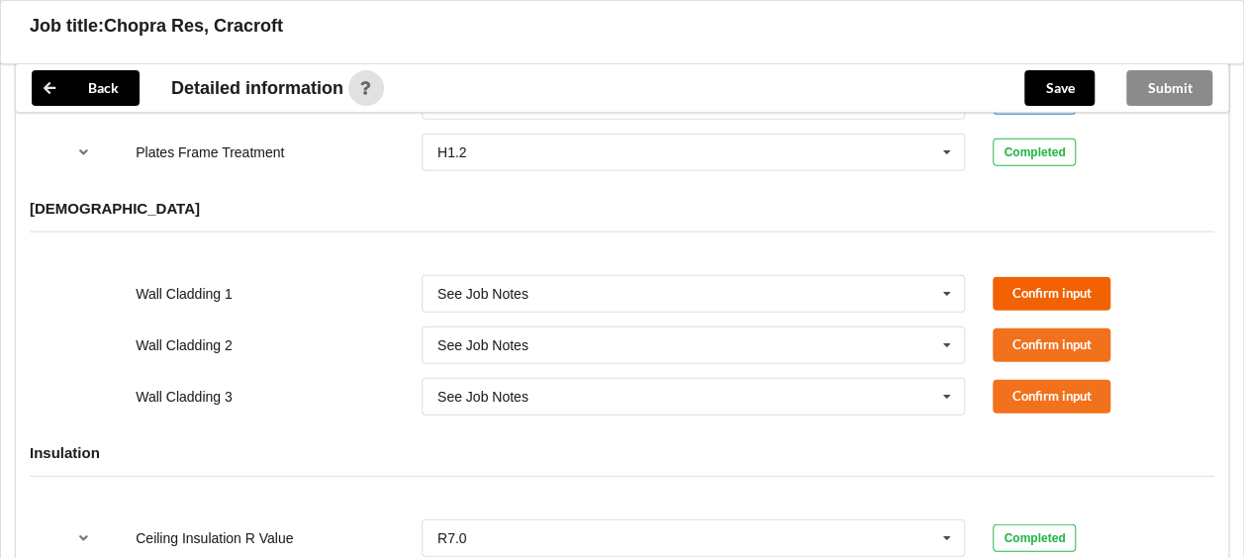
scroll to position [2437, 0]
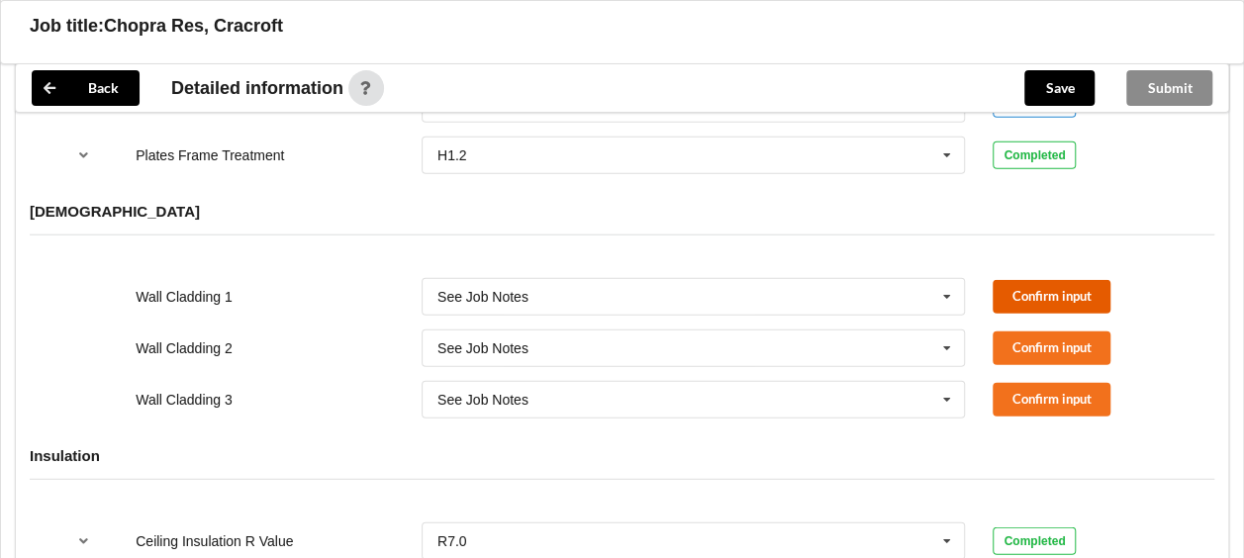
click at [1027, 280] on button "Confirm input" at bounding box center [1052, 296] width 118 height 33
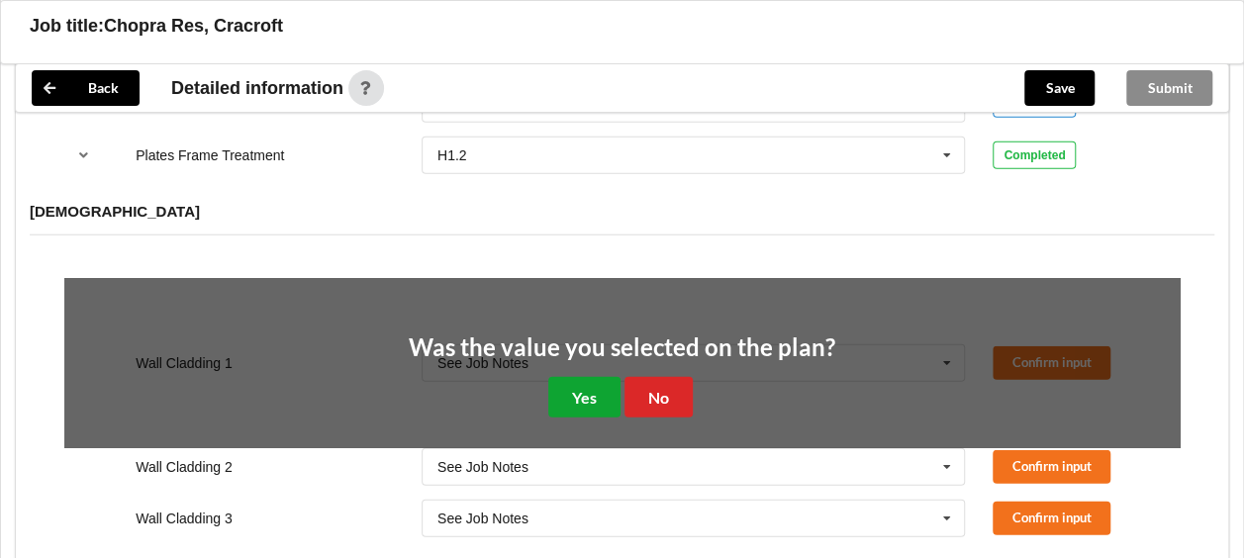
click at [594, 377] on button "Yes" at bounding box center [584, 397] width 72 height 41
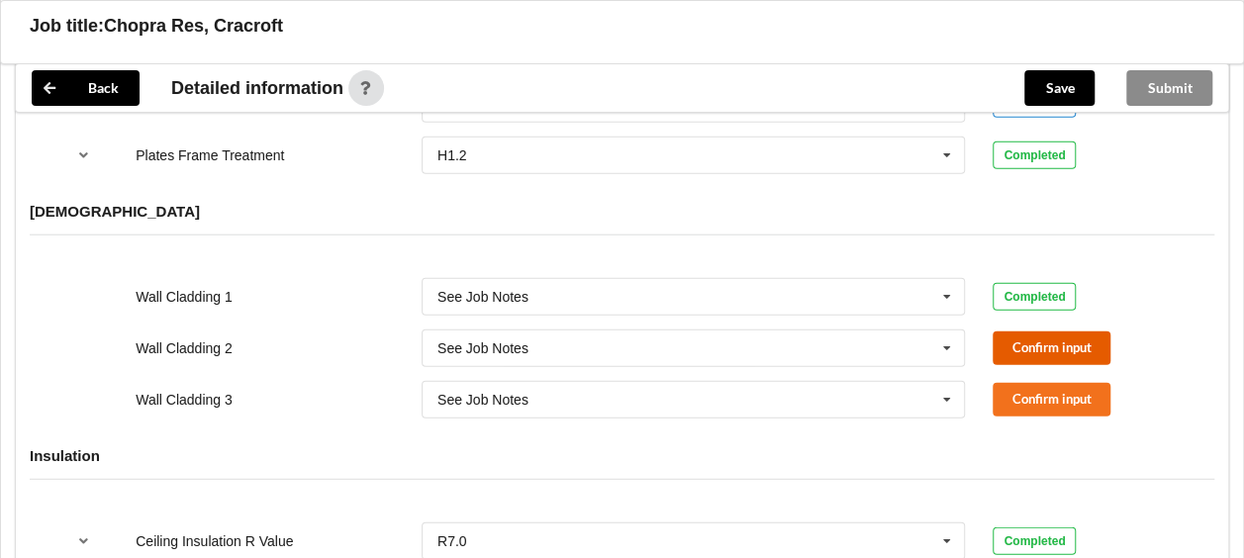
click at [1025, 332] on button "Confirm input" at bounding box center [1052, 348] width 118 height 33
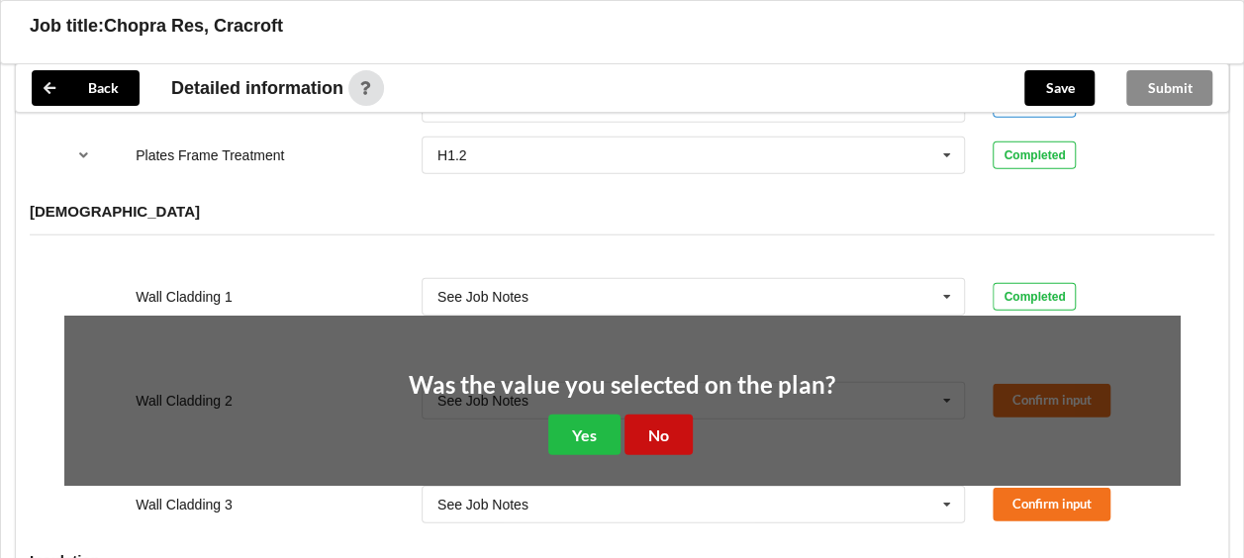
click at [625, 415] on button "No" at bounding box center [659, 435] width 68 height 41
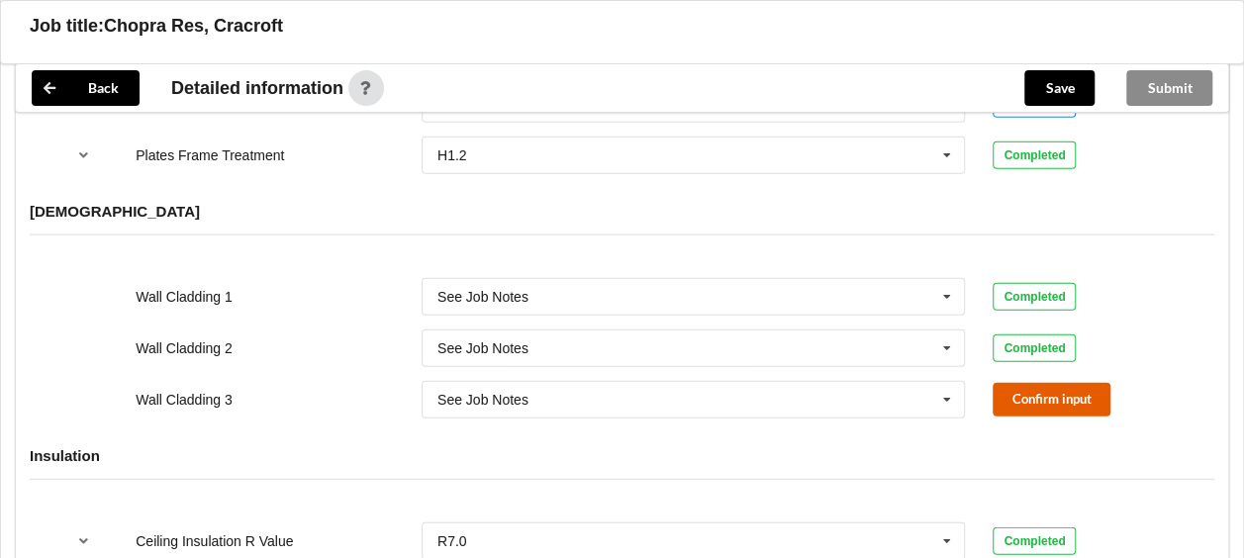
click at [1010, 384] on button "Confirm input" at bounding box center [1052, 399] width 118 height 33
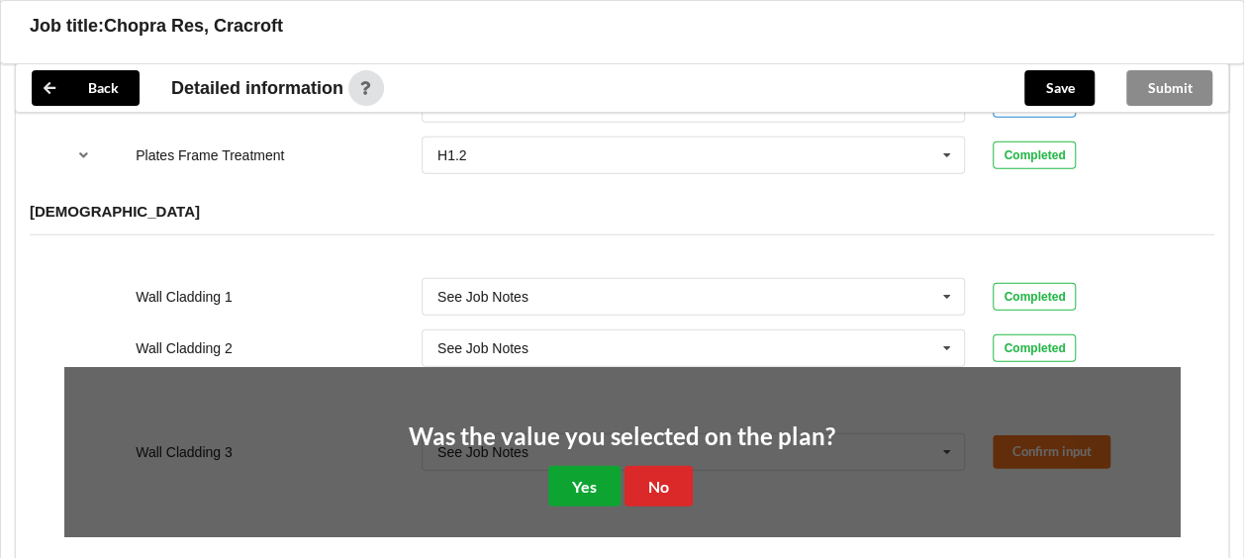
click at [590, 466] on button "Yes" at bounding box center [584, 486] width 72 height 41
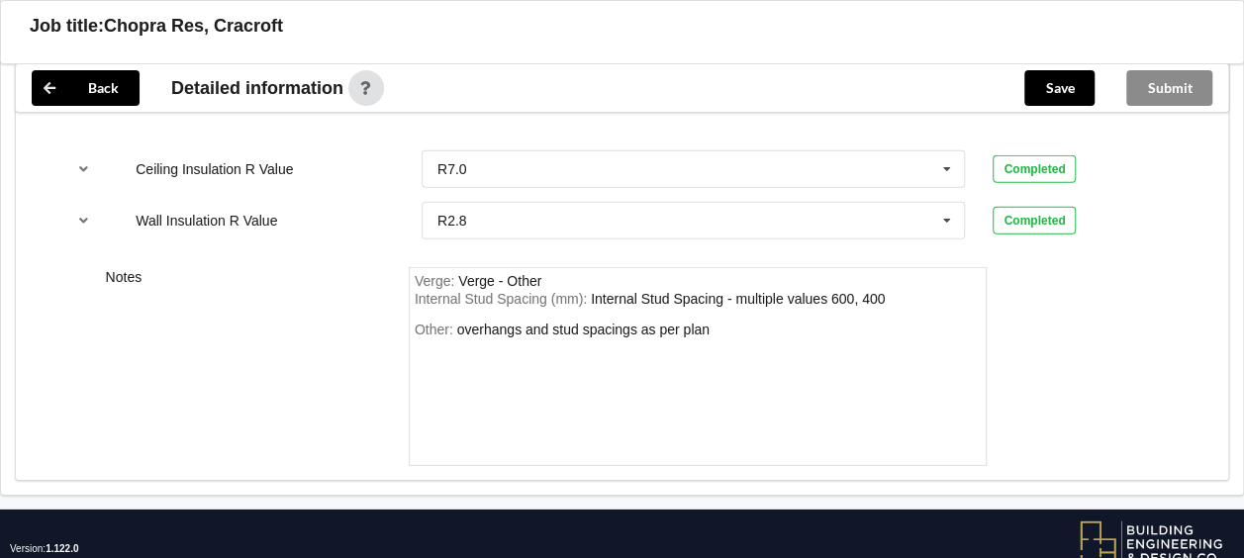
scroll to position [2832, 0]
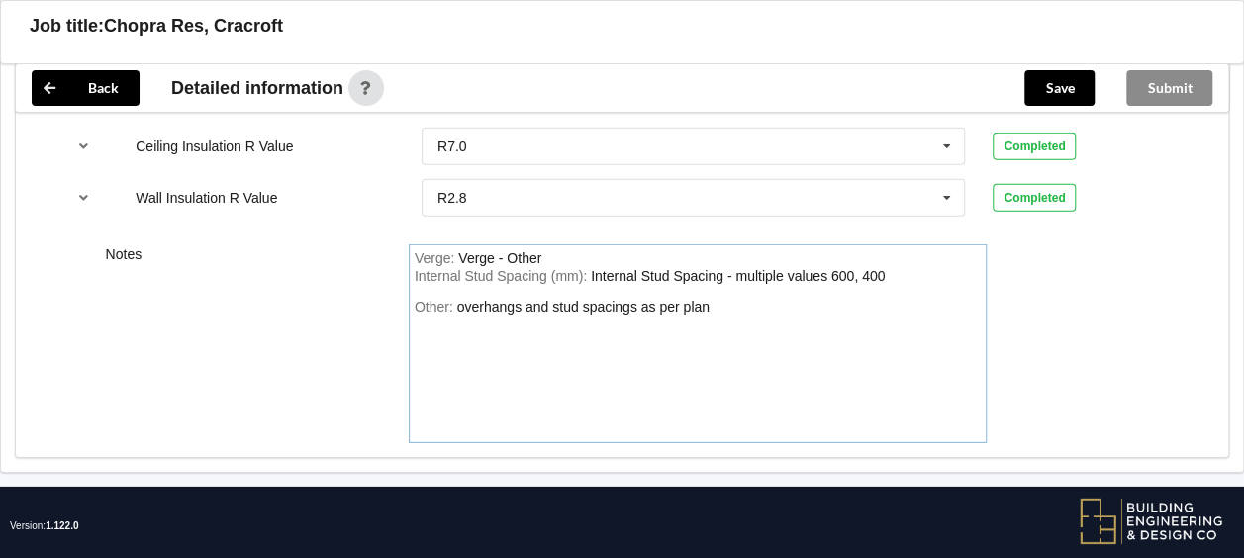
click at [725, 299] on div "Other: overhangs and stud spacings as per plan" at bounding box center [698, 368] width 567 height 139
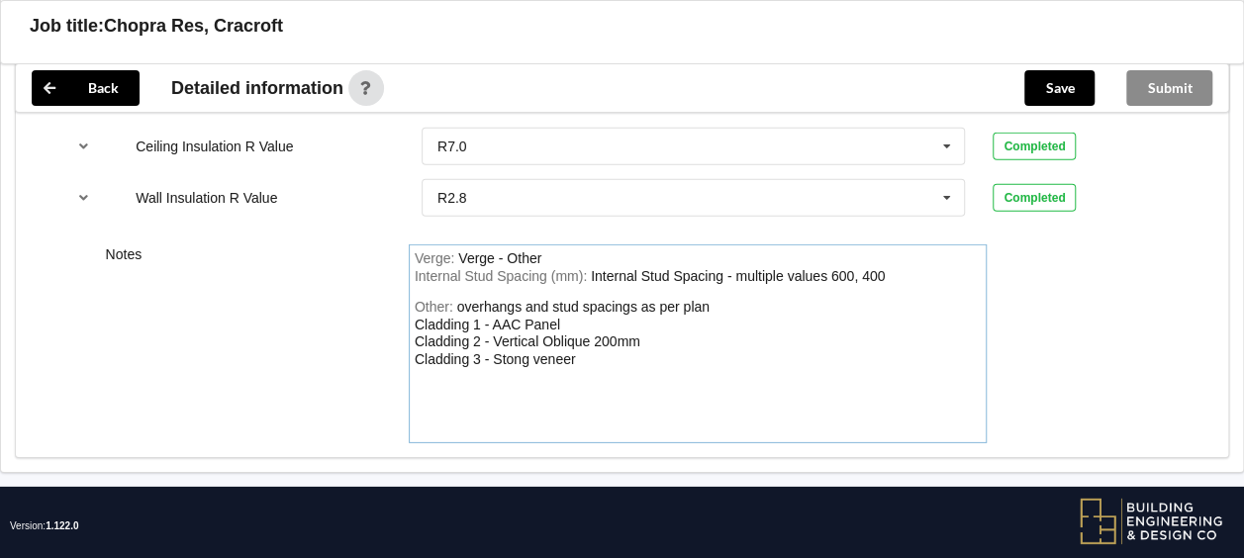
click at [525, 335] on div "overhangs and stud spacings as per plan Cladding 1 - AAC Panel Cladding 2 - Ver…" at bounding box center [562, 333] width 295 height 68
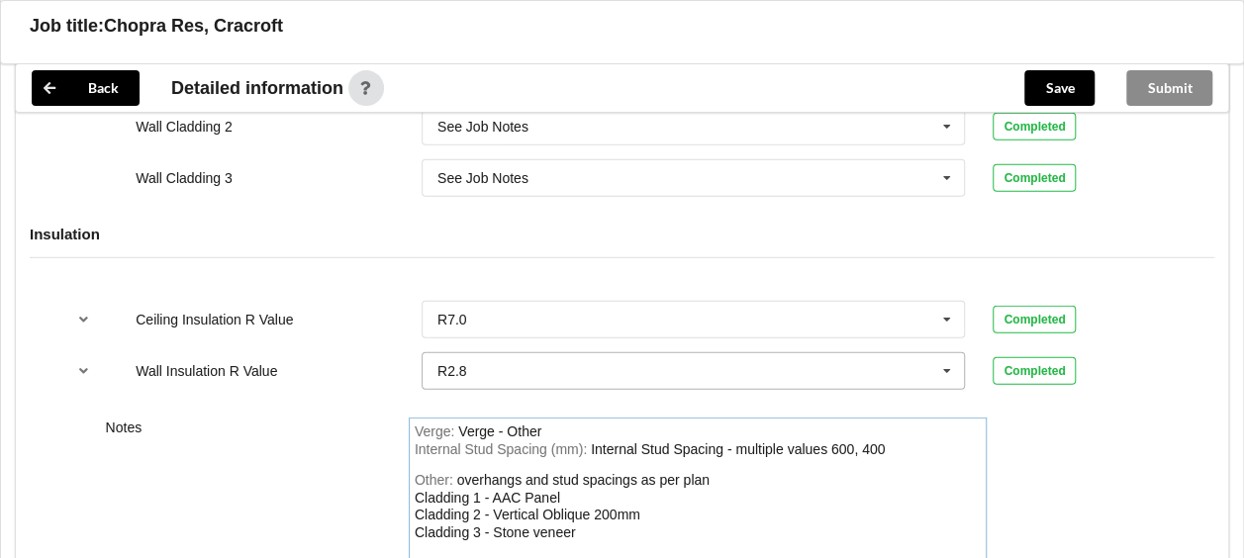
scroll to position [2658, 0]
click at [1063, 80] on button "Save" at bounding box center [1060, 88] width 70 height 36
click at [1190, 82] on button "Submit" at bounding box center [1169, 88] width 86 height 36
